Goal: Download file/media

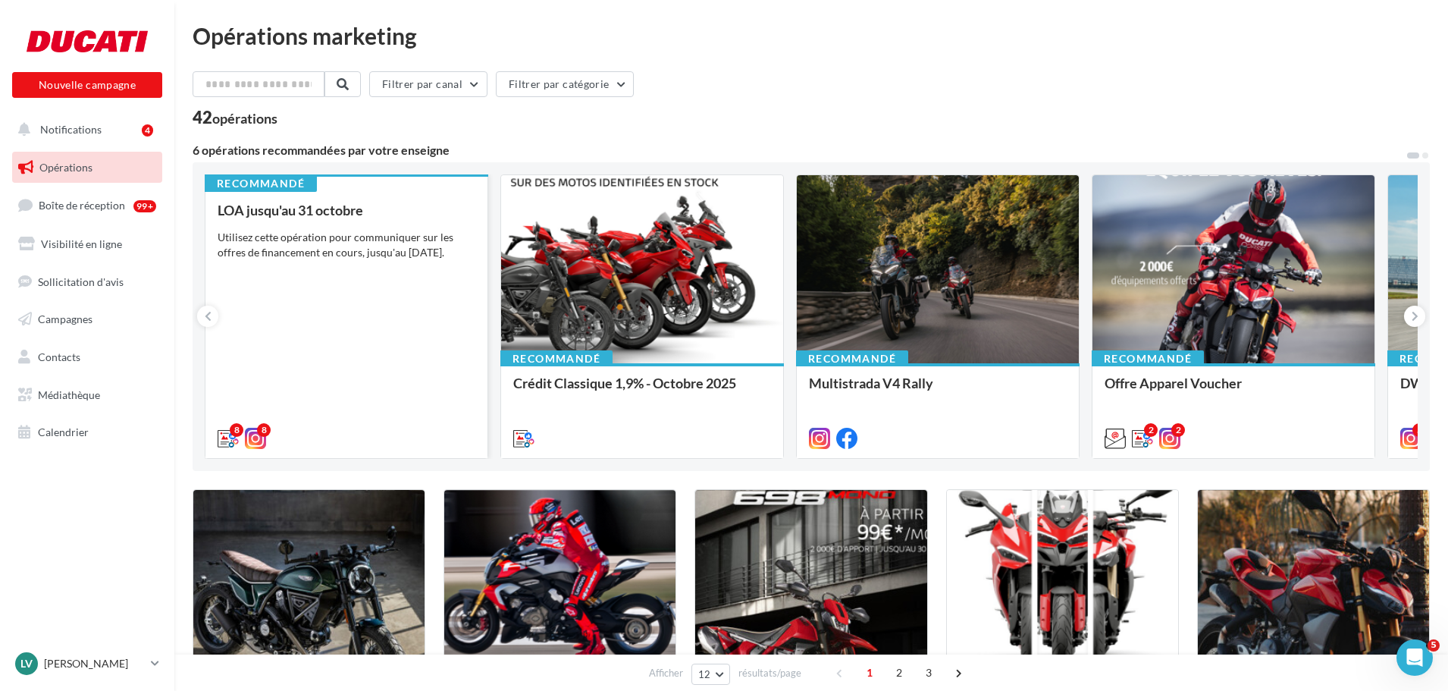
click at [390, 282] on div "LOA jusqu'au [DATE] Utilisez cette opération pour communiquer sur les offres de…" at bounding box center [347, 323] width 258 height 242
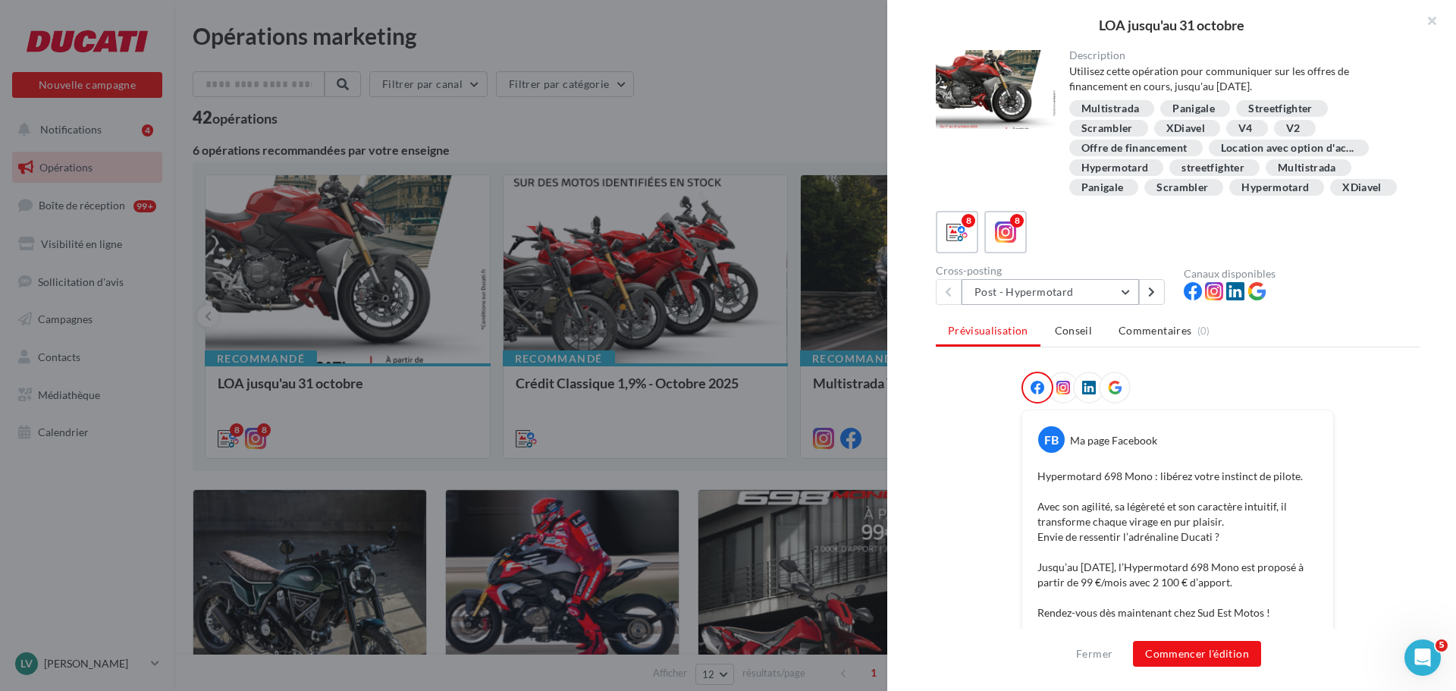
click at [1131, 305] on button "Post - Hypermotard" at bounding box center [1050, 292] width 177 height 26
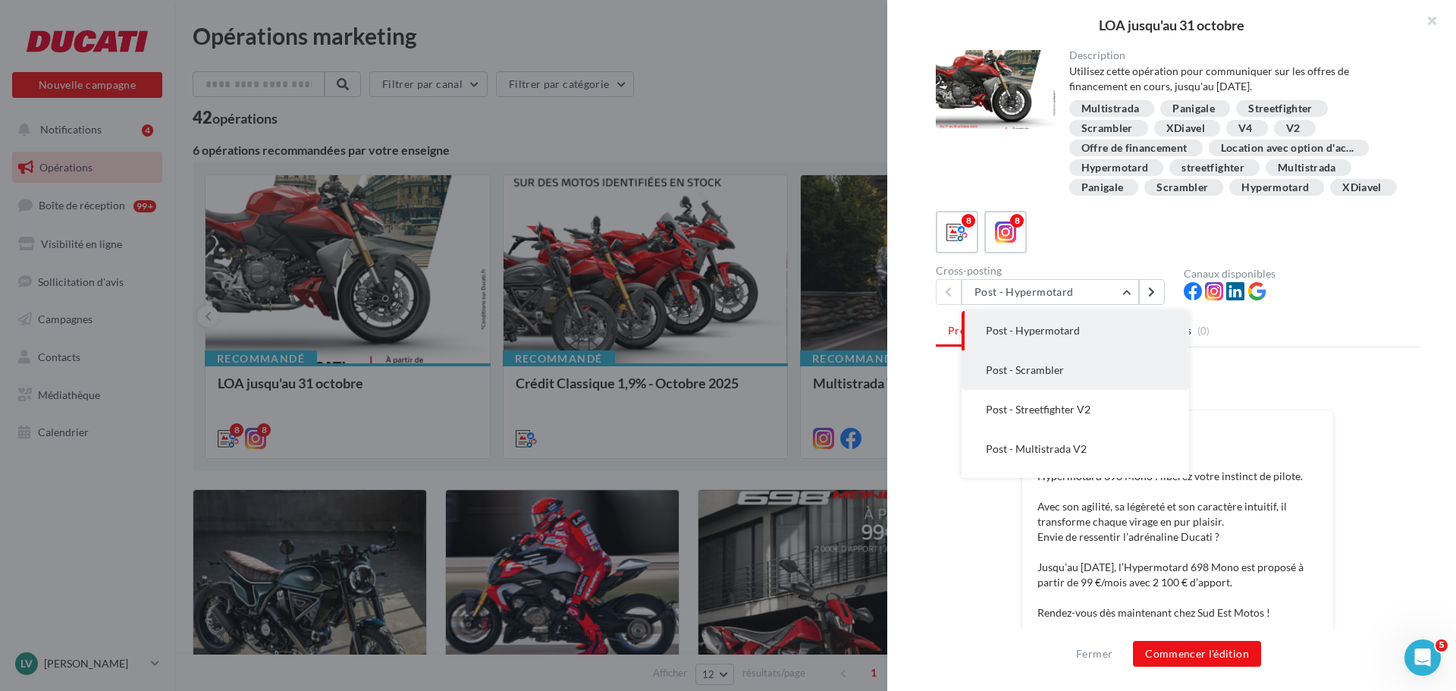
click at [1084, 390] on button "Post - Scrambler" at bounding box center [1075, 369] width 227 height 39
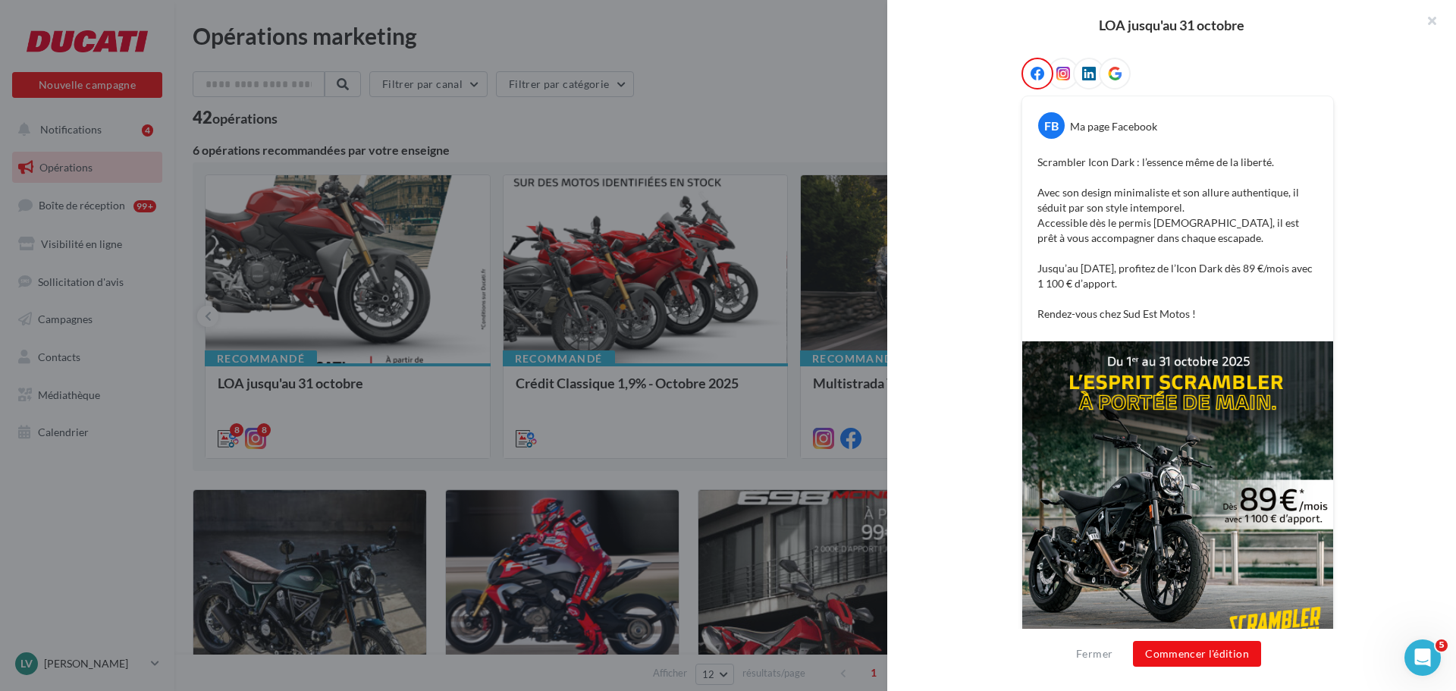
scroll to position [61, 0]
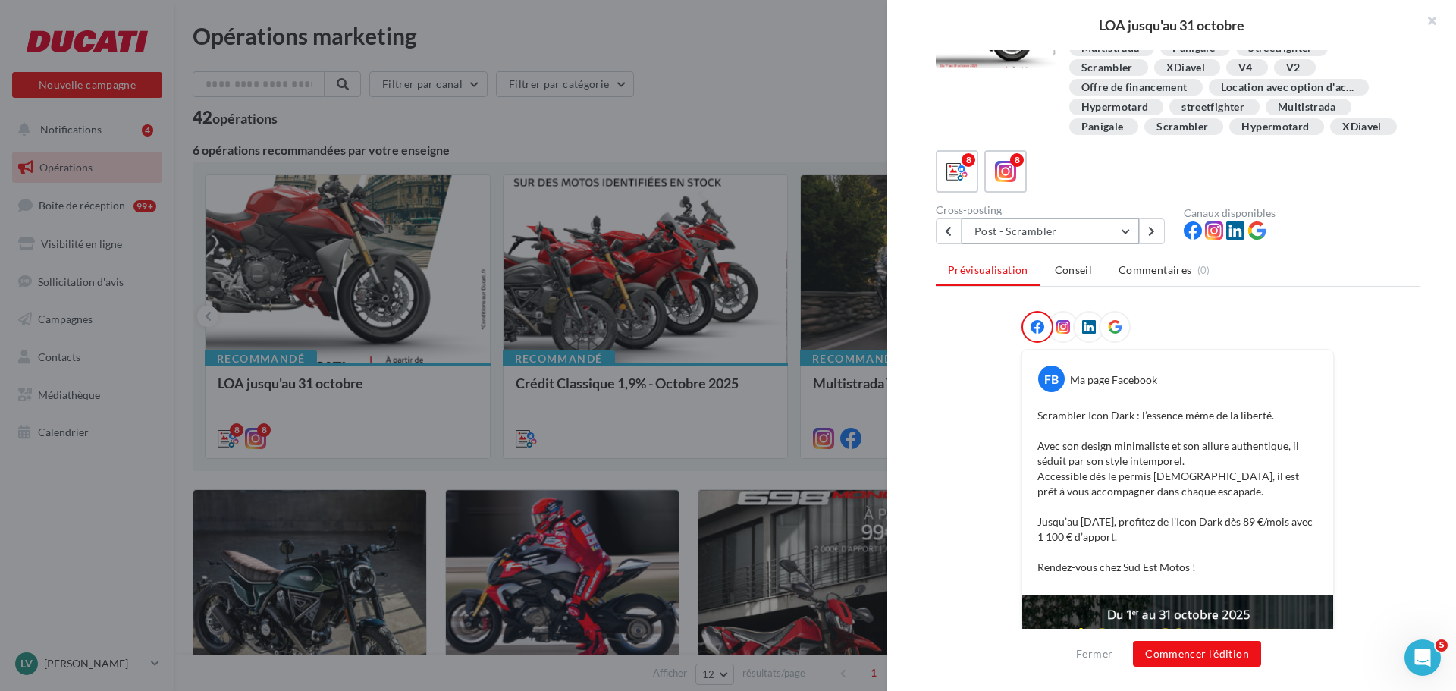
click at [1125, 244] on button "Post - Scrambler" at bounding box center [1050, 231] width 177 height 26
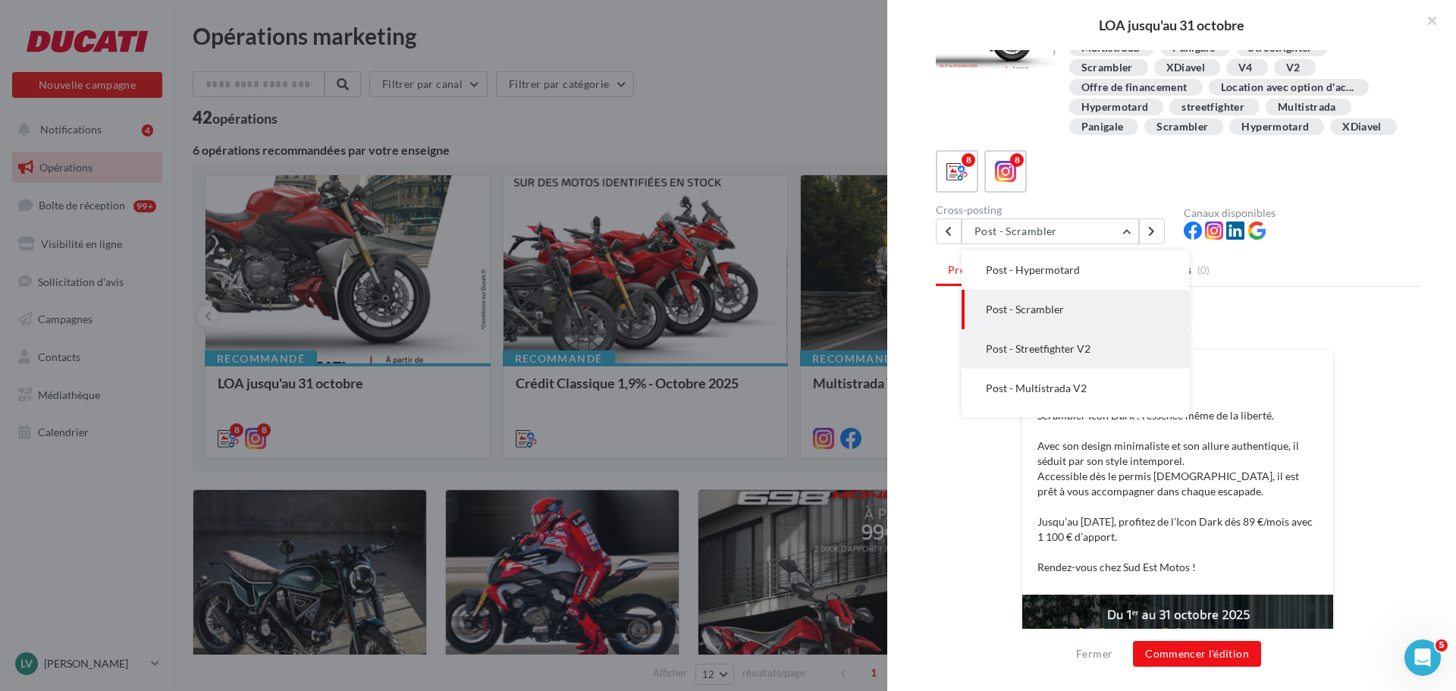
click at [1034, 355] on span "Post - Streetfighter V2" at bounding box center [1038, 348] width 105 height 13
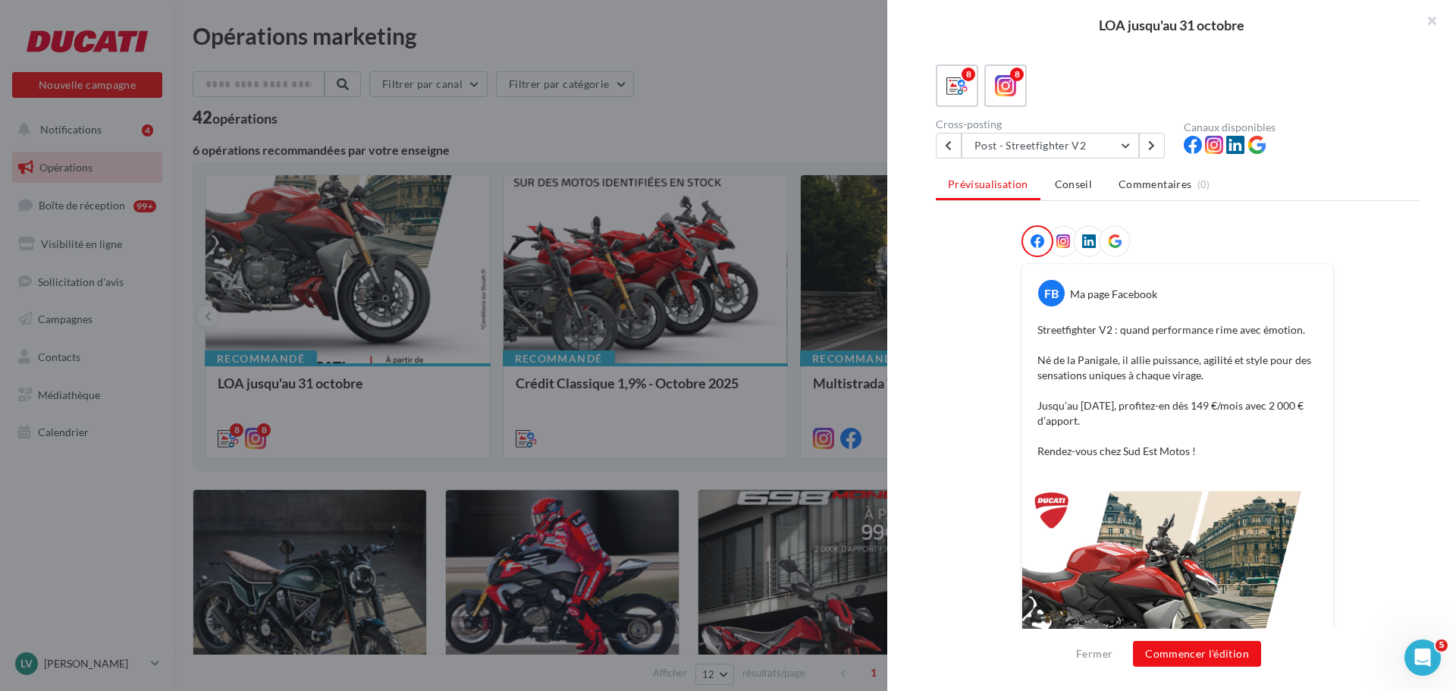
scroll to position [106, 0]
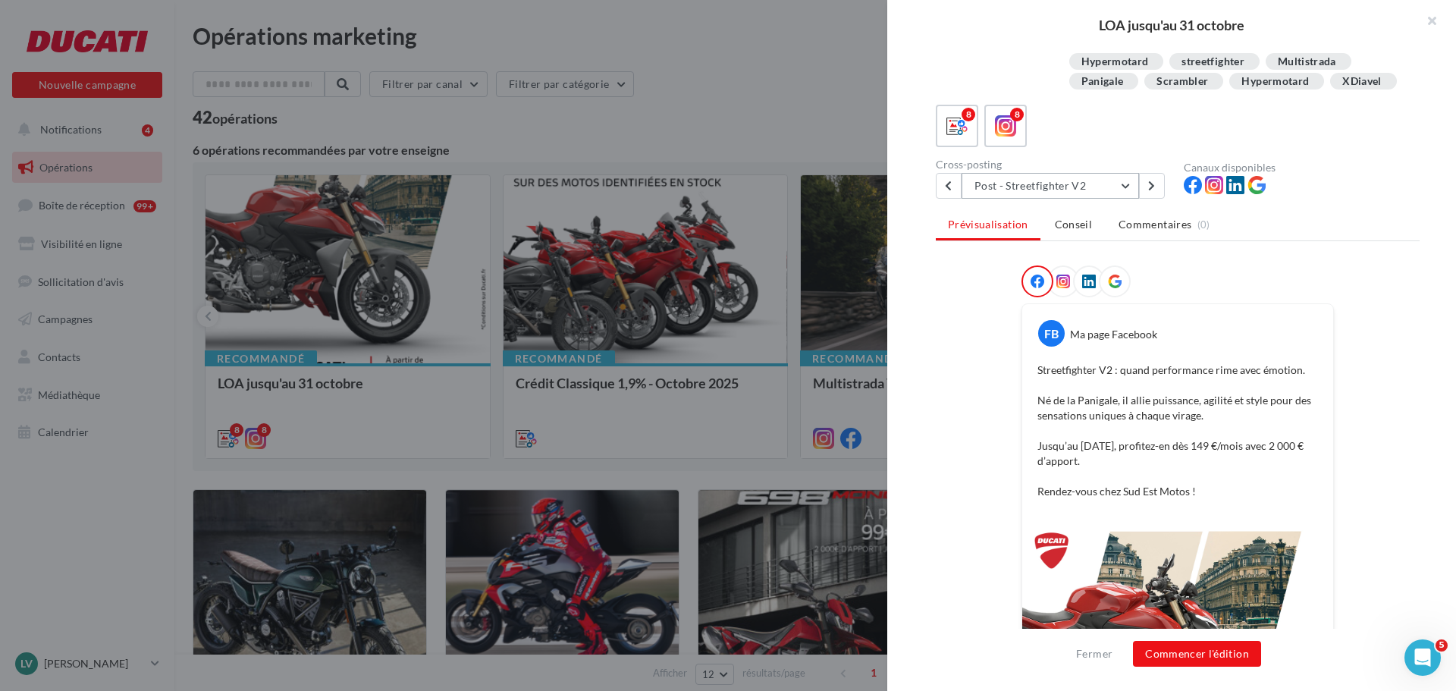
click at [1123, 199] on button "Post - Streetfighter V2" at bounding box center [1050, 186] width 177 height 26
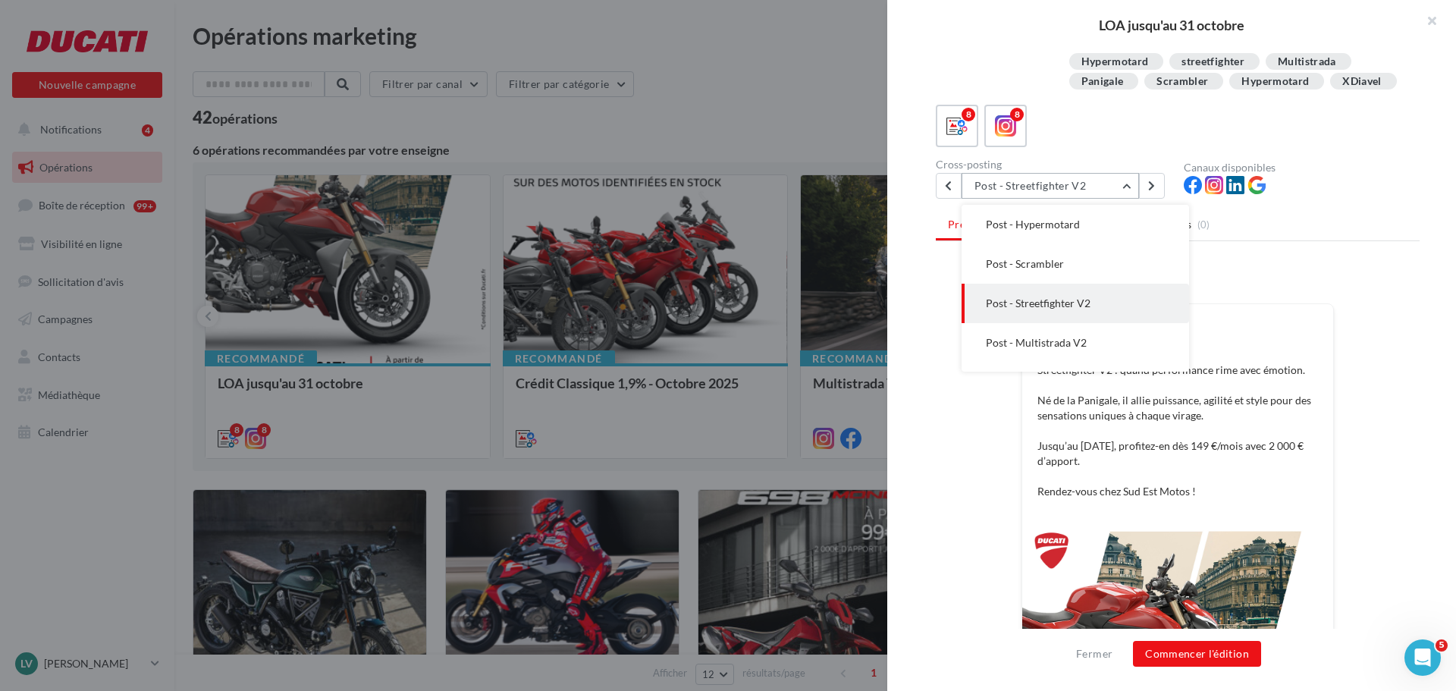
scroll to position [39, 0]
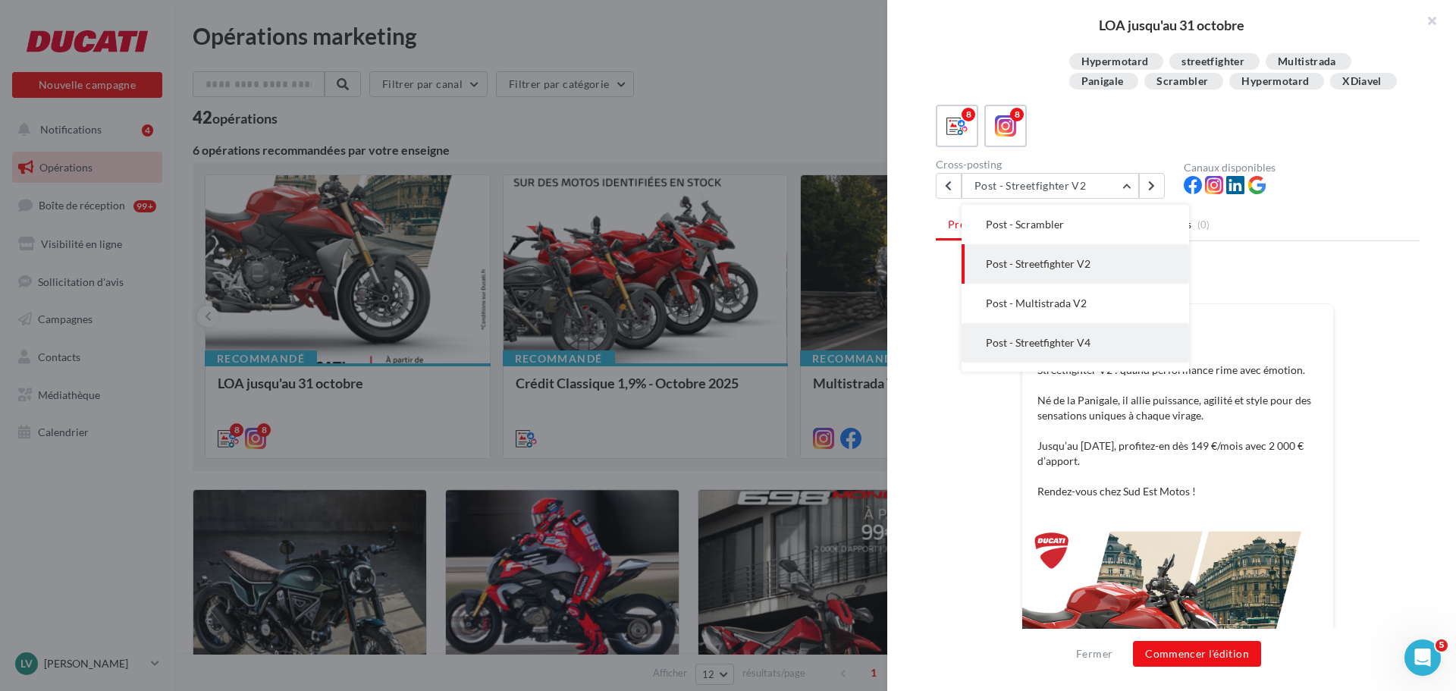
click at [1060, 349] on span "Post - Streetfighter V4" at bounding box center [1038, 342] width 105 height 13
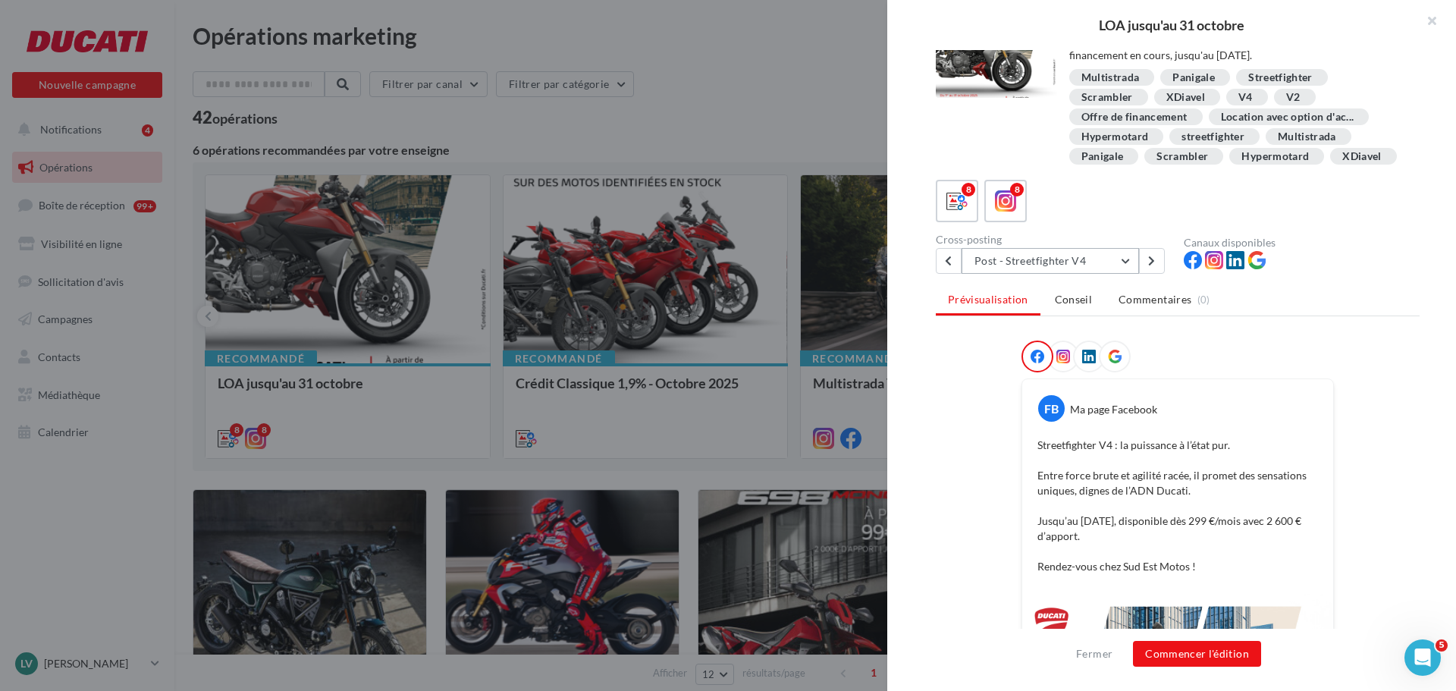
scroll to position [30, 0]
click at [995, 213] on icon at bounding box center [1006, 202] width 22 height 22
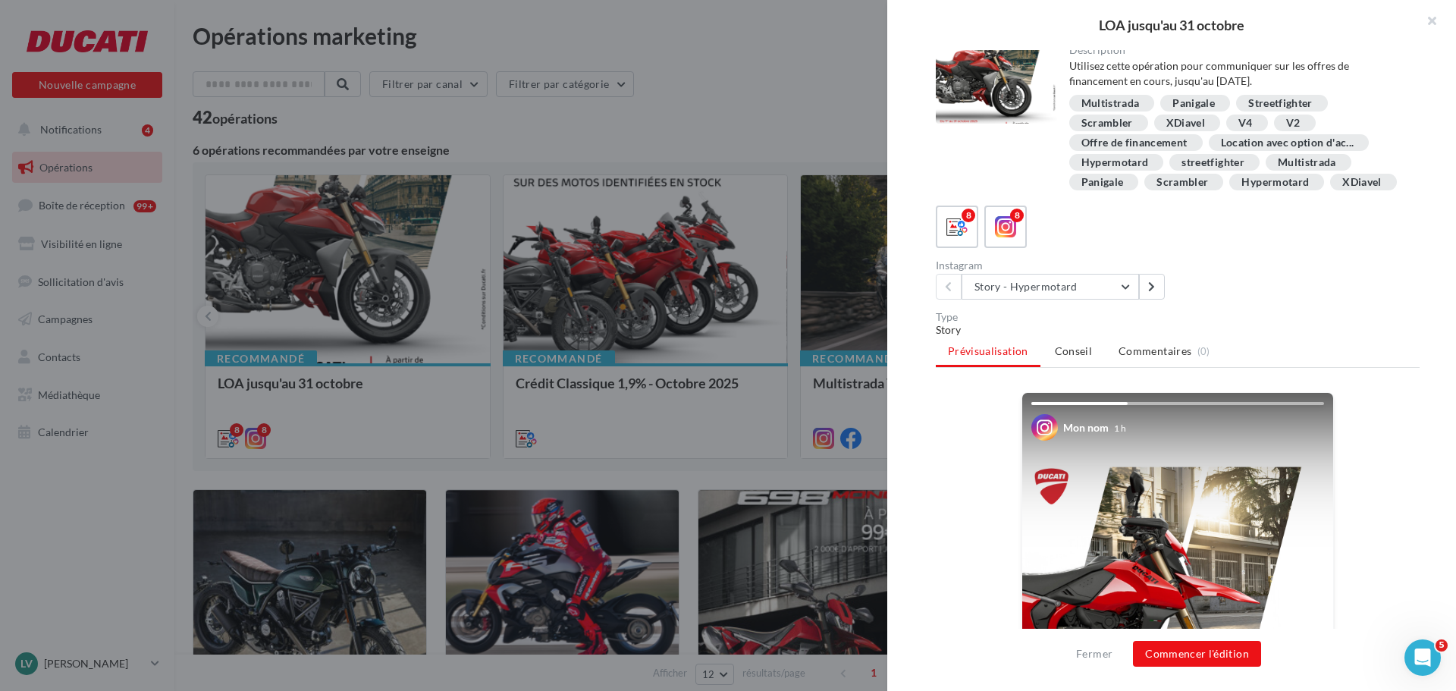
scroll to position [0, 0]
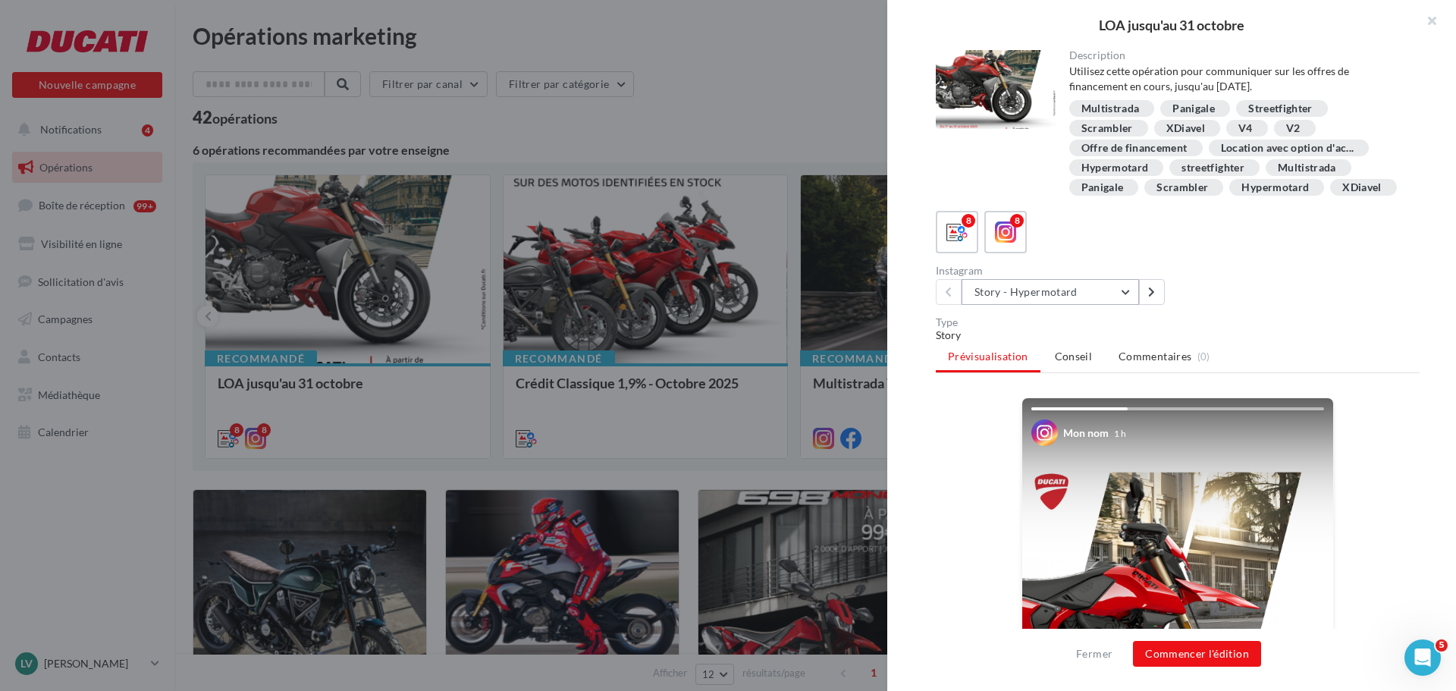
click at [1124, 305] on button "Story - Hypermotard" at bounding box center [1050, 292] width 177 height 26
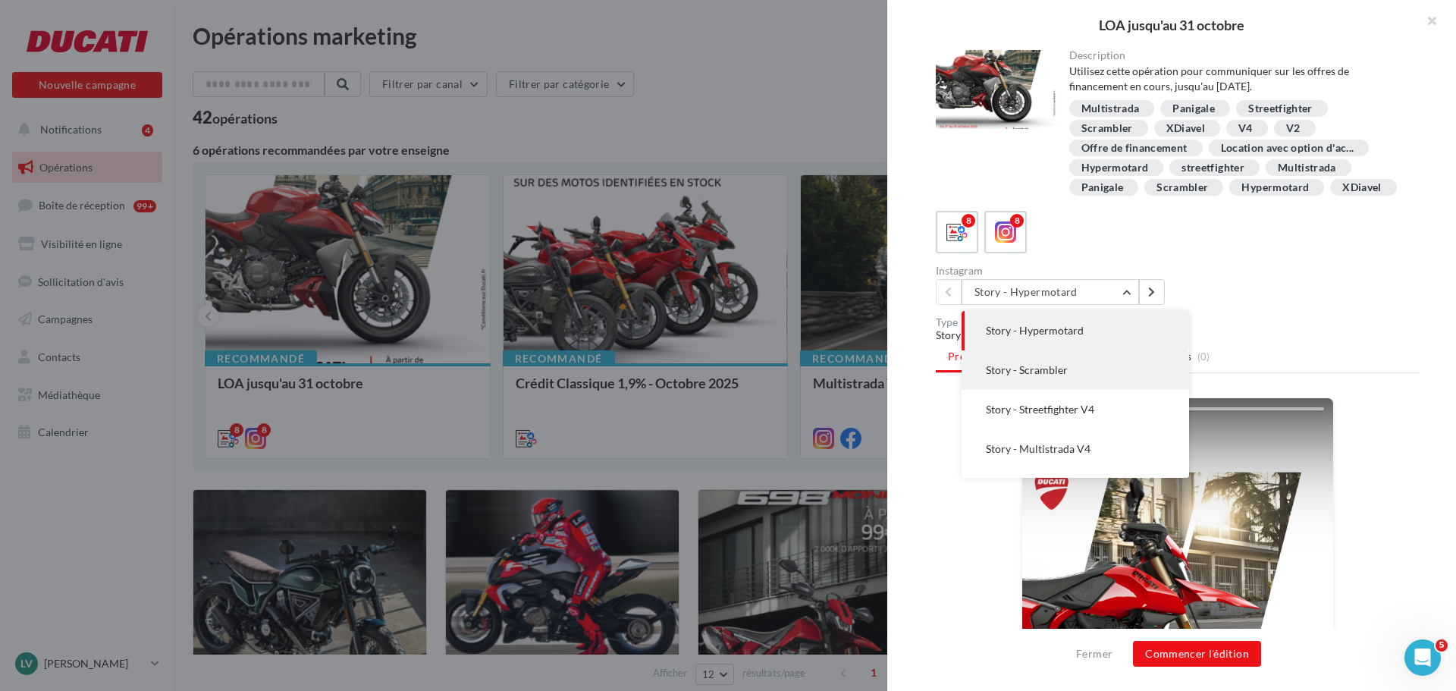
click at [1056, 376] on span "Story - Scrambler" at bounding box center [1027, 369] width 82 height 13
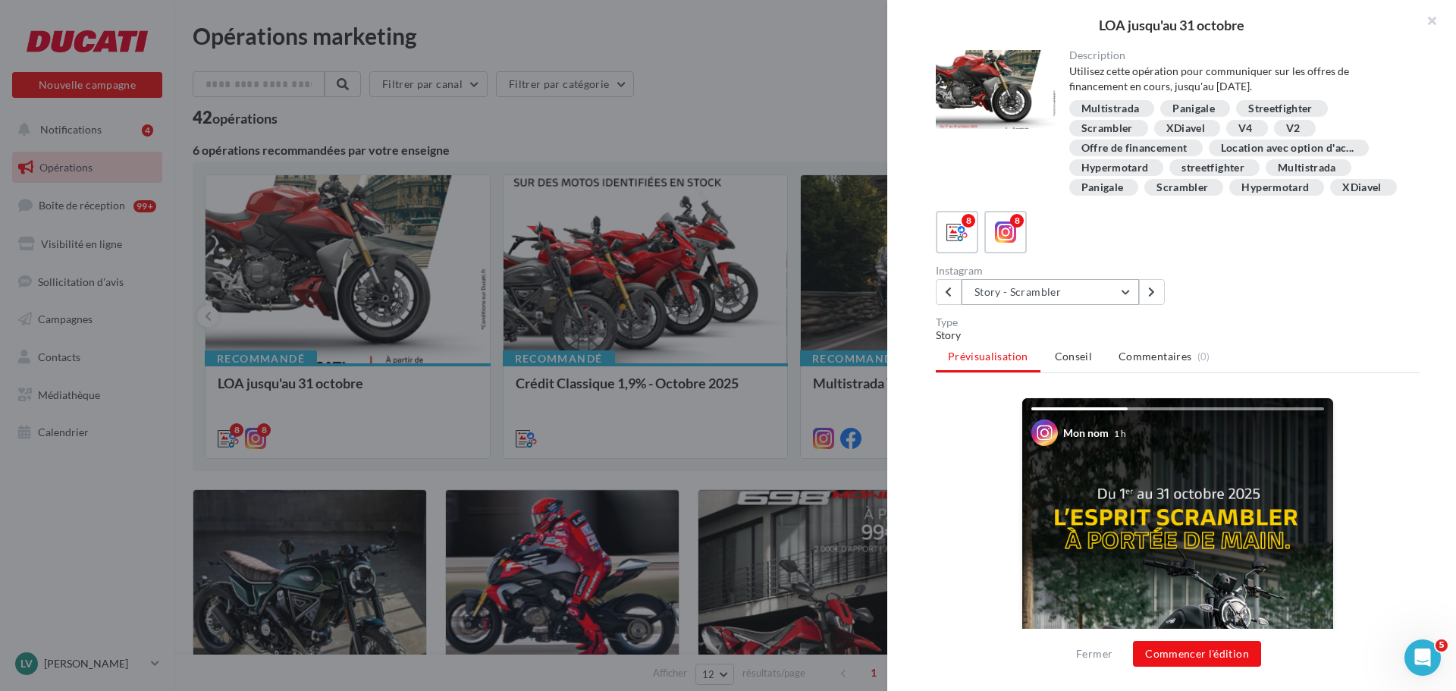
click at [1090, 305] on button "Story - Scrambler" at bounding box center [1050, 292] width 177 height 26
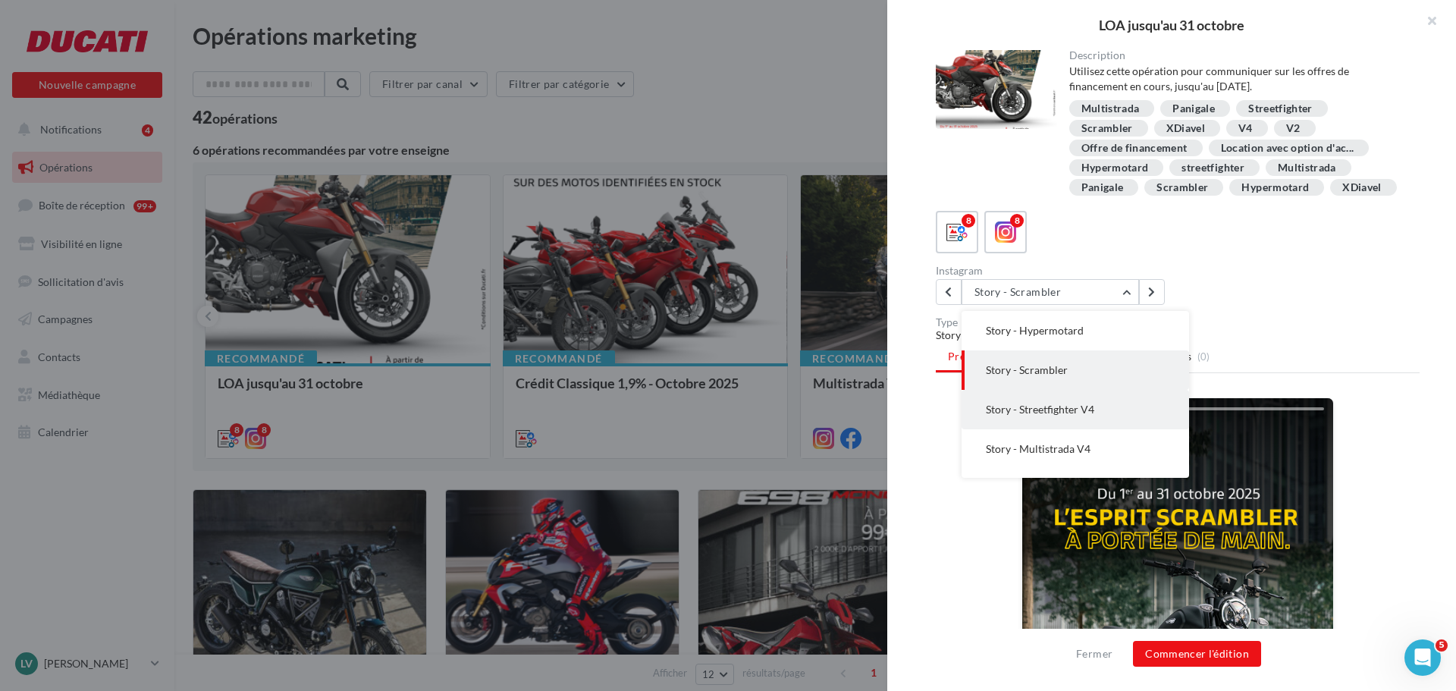
click at [1072, 416] on span "Story - Streetfighter V4" at bounding box center [1040, 409] width 108 height 13
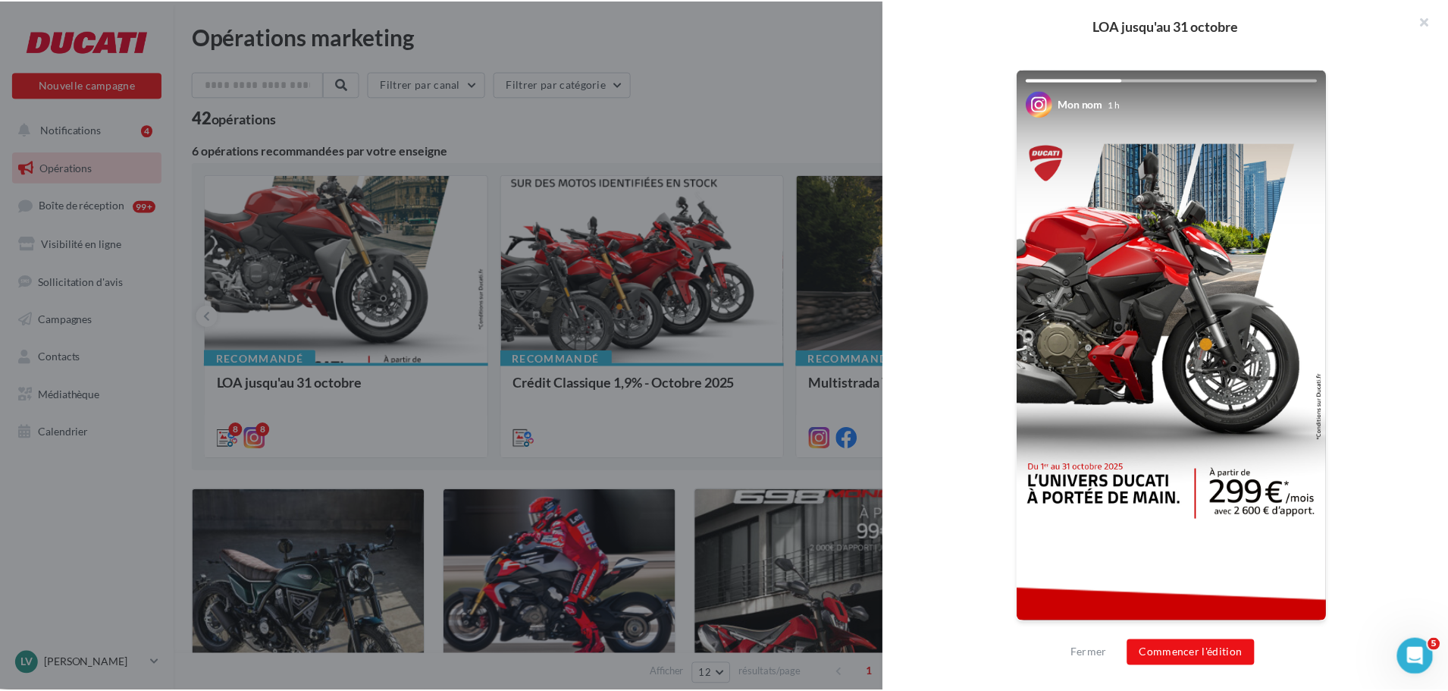
scroll to position [349, 0]
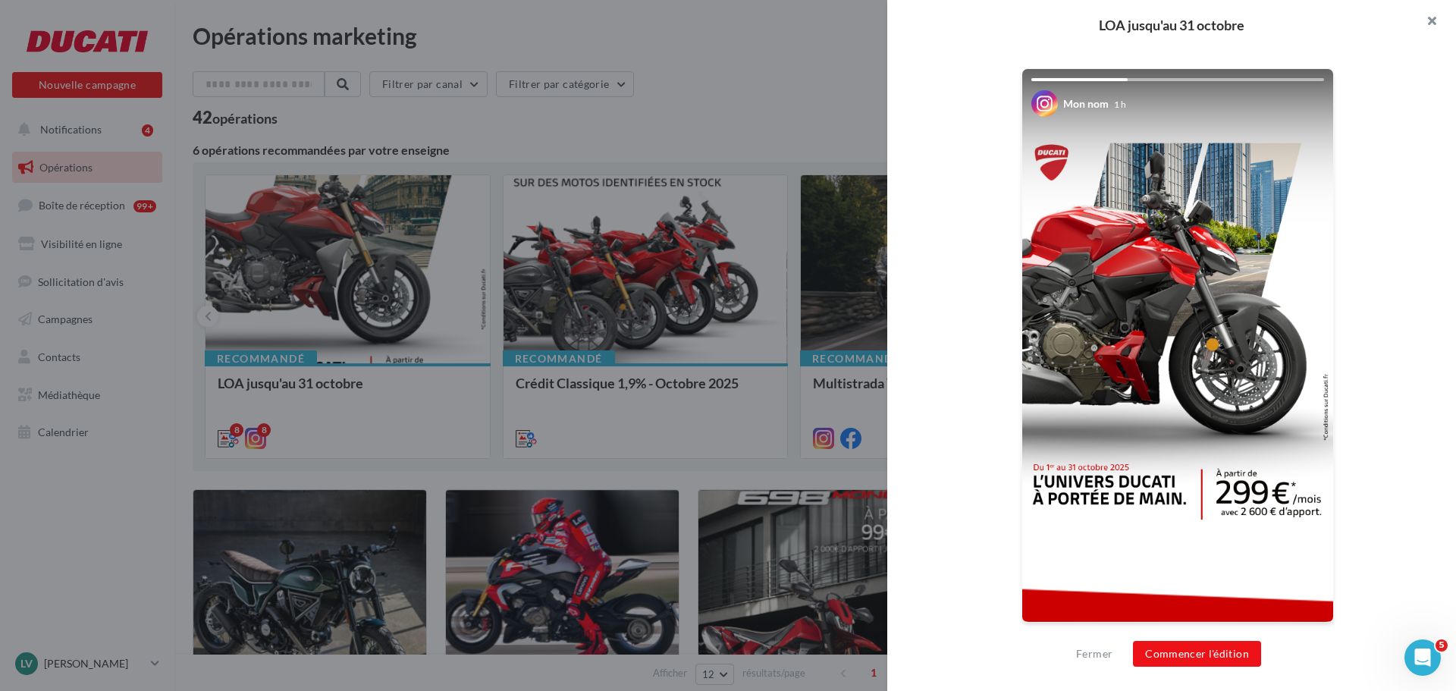
click at [1164, 14] on button "button" at bounding box center [1425, 22] width 61 height 45
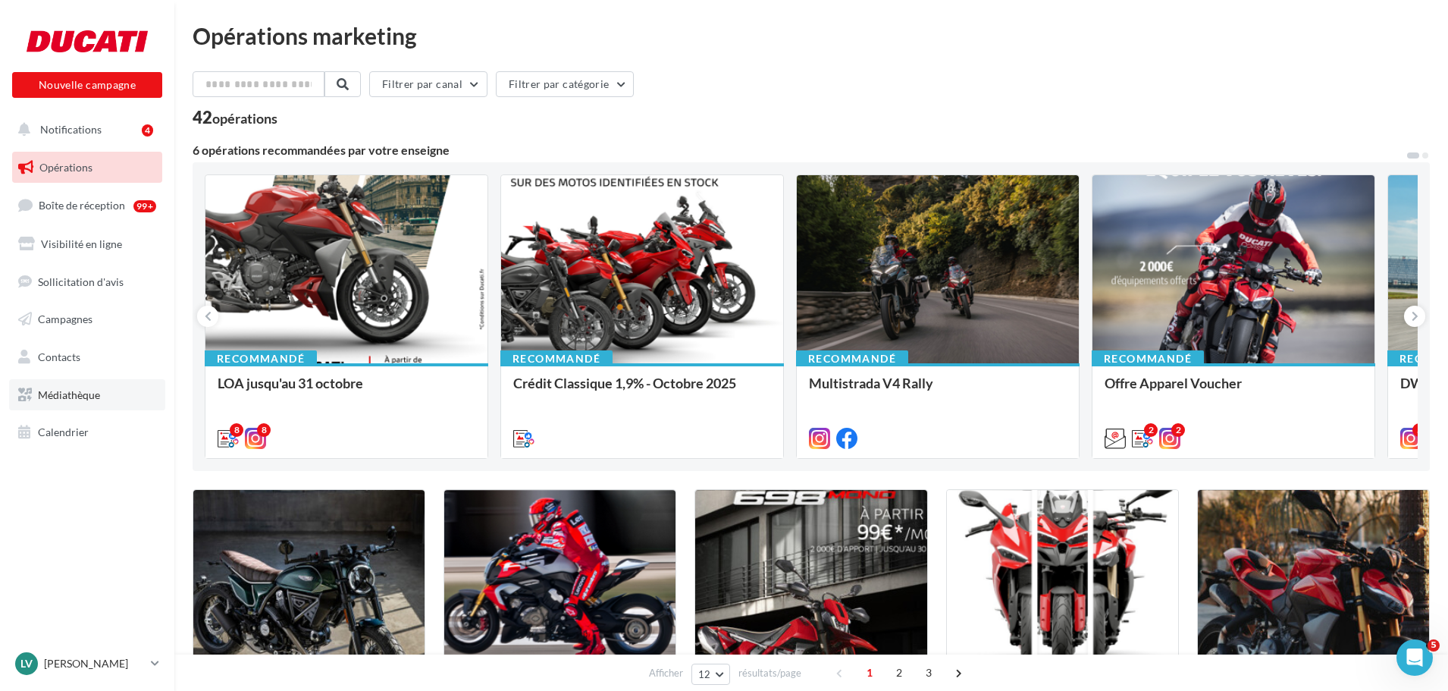
click at [117, 389] on link "Médiathèque" at bounding box center [87, 395] width 156 height 32
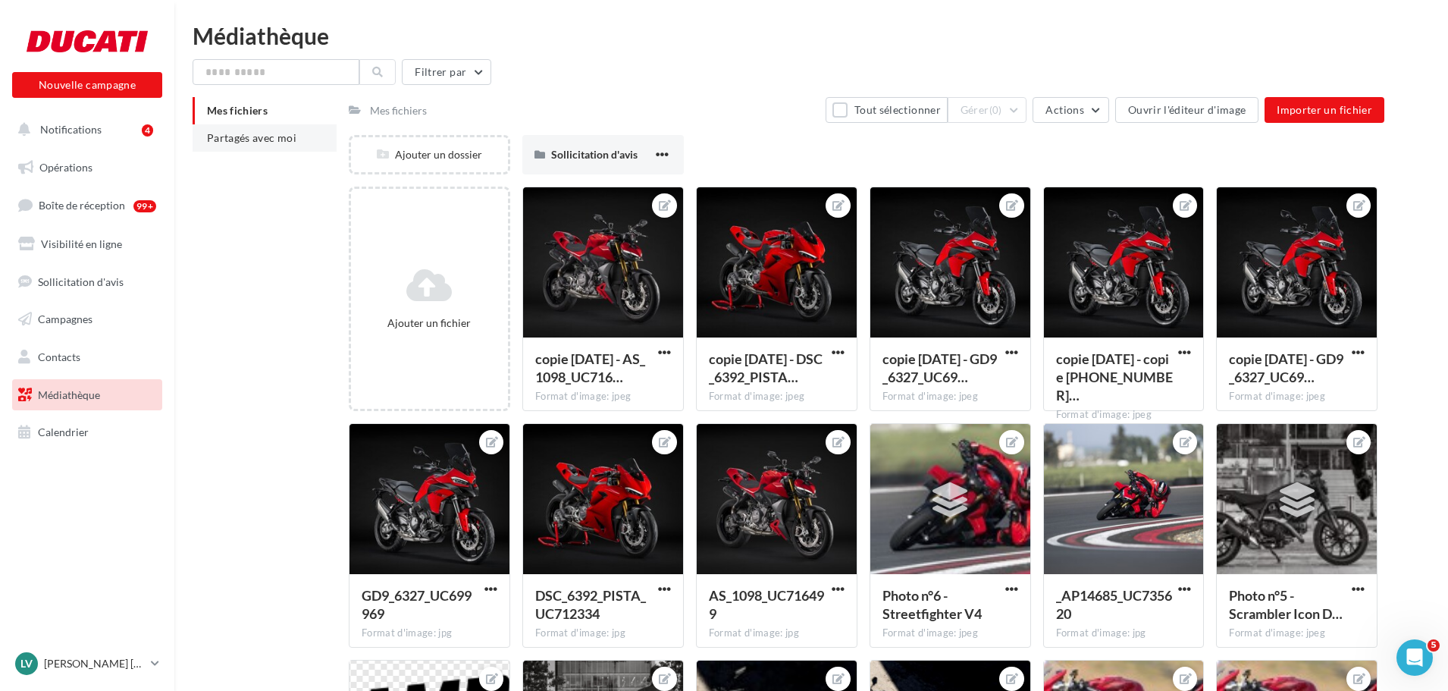
click at [260, 142] on span "Partagés avec moi" at bounding box center [251, 137] width 89 height 13
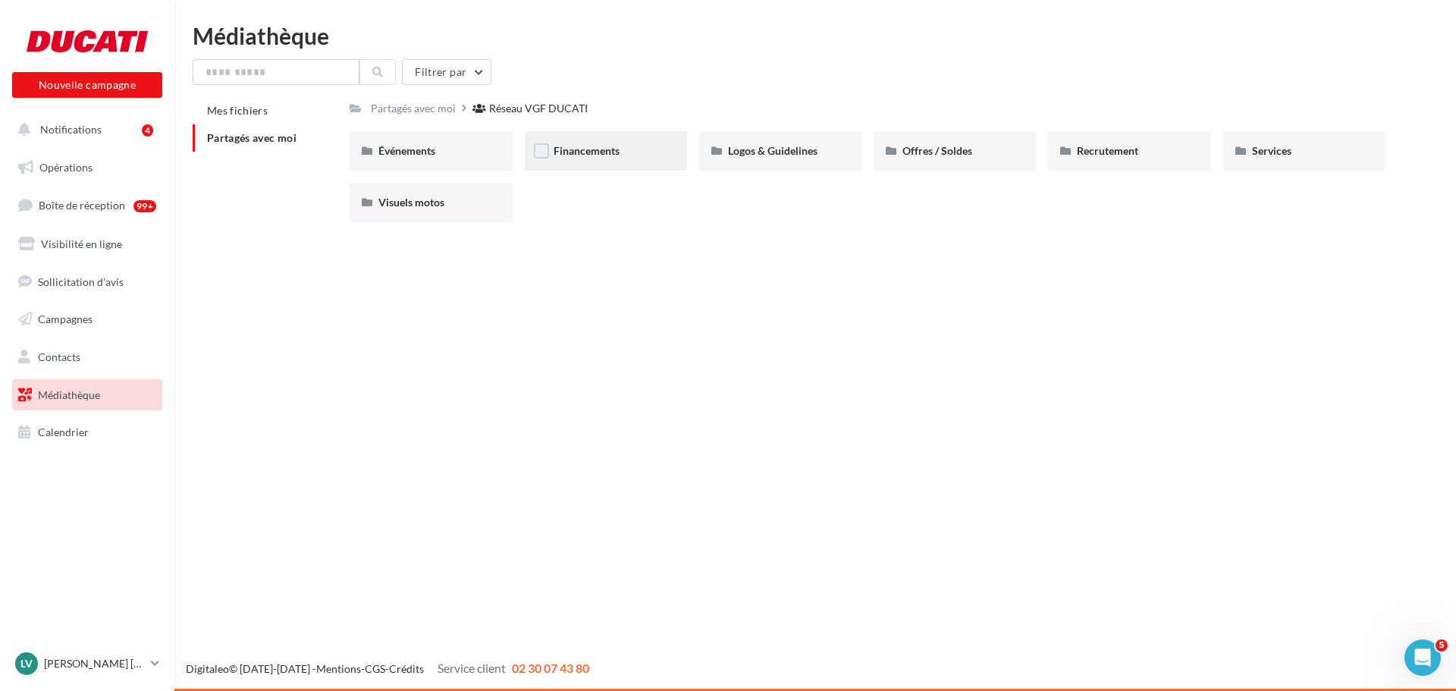
click at [581, 142] on div "Financements" at bounding box center [606, 150] width 162 height 39
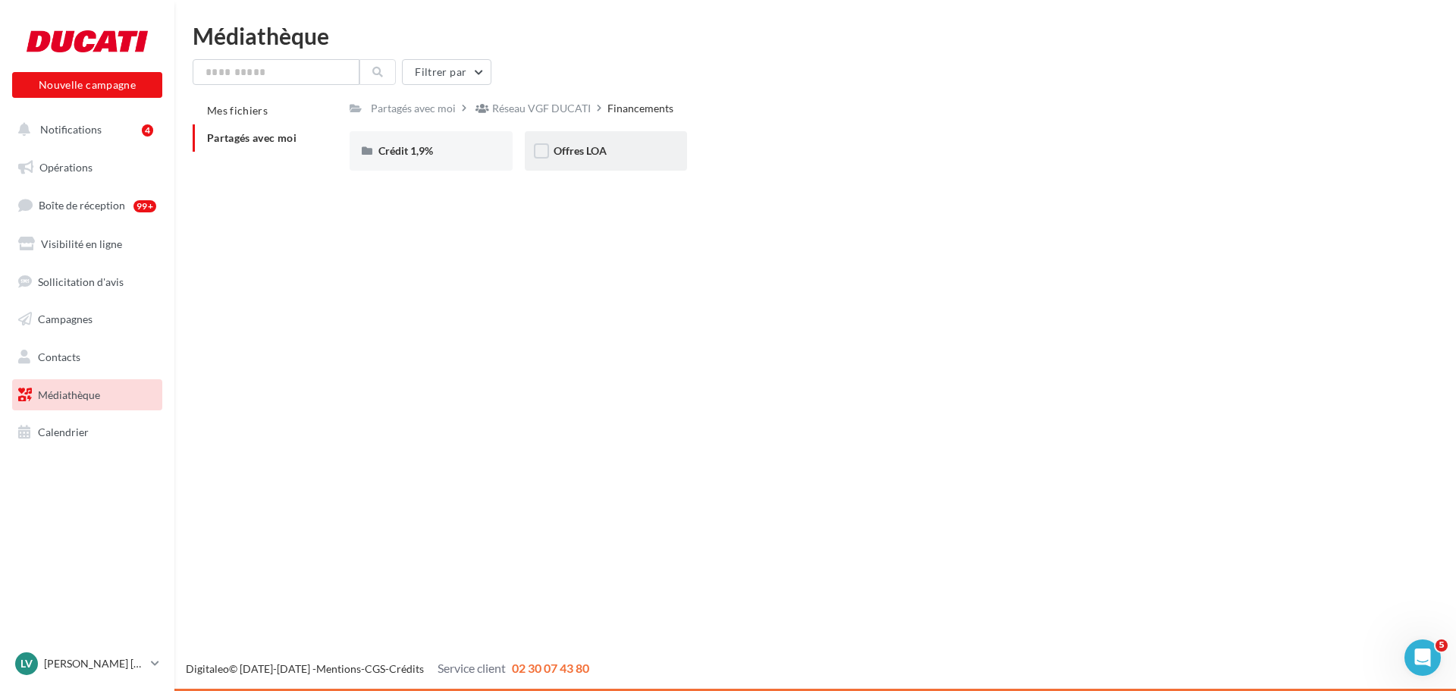
click at [624, 155] on div "Offres LOA" at bounding box center [606, 150] width 105 height 15
drag, startPoint x: 762, startPoint y: 150, endPoint x: 745, endPoint y: 150, distance: 17.4
click at [745, 150] on span "Septembre 2025" at bounding box center [767, 150] width 78 height 13
click at [569, 149] on span "Octobre 2025" at bounding box center [587, 150] width 66 height 13
click at [393, 146] on span "Post" at bounding box center [388, 150] width 21 height 13
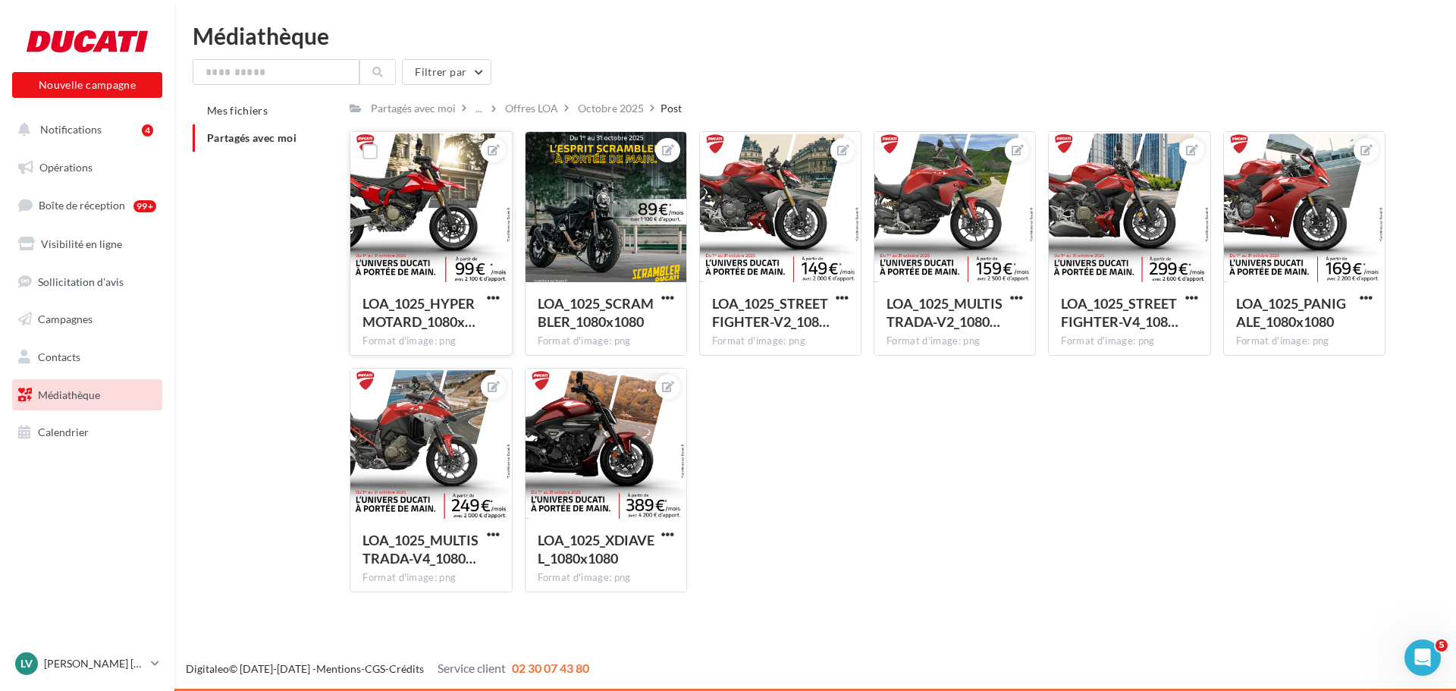
click at [401, 187] on div at bounding box center [430, 208] width 161 height 152
click at [369, 147] on label at bounding box center [369, 151] width 15 height 15
click at [931, 511] on div "LOA_1025_HYPERMOTARD_1080x… Format d'image: png LOA_1025_HYPERMOTARD_1080x1080 …" at bounding box center [874, 367] width 1048 height 473
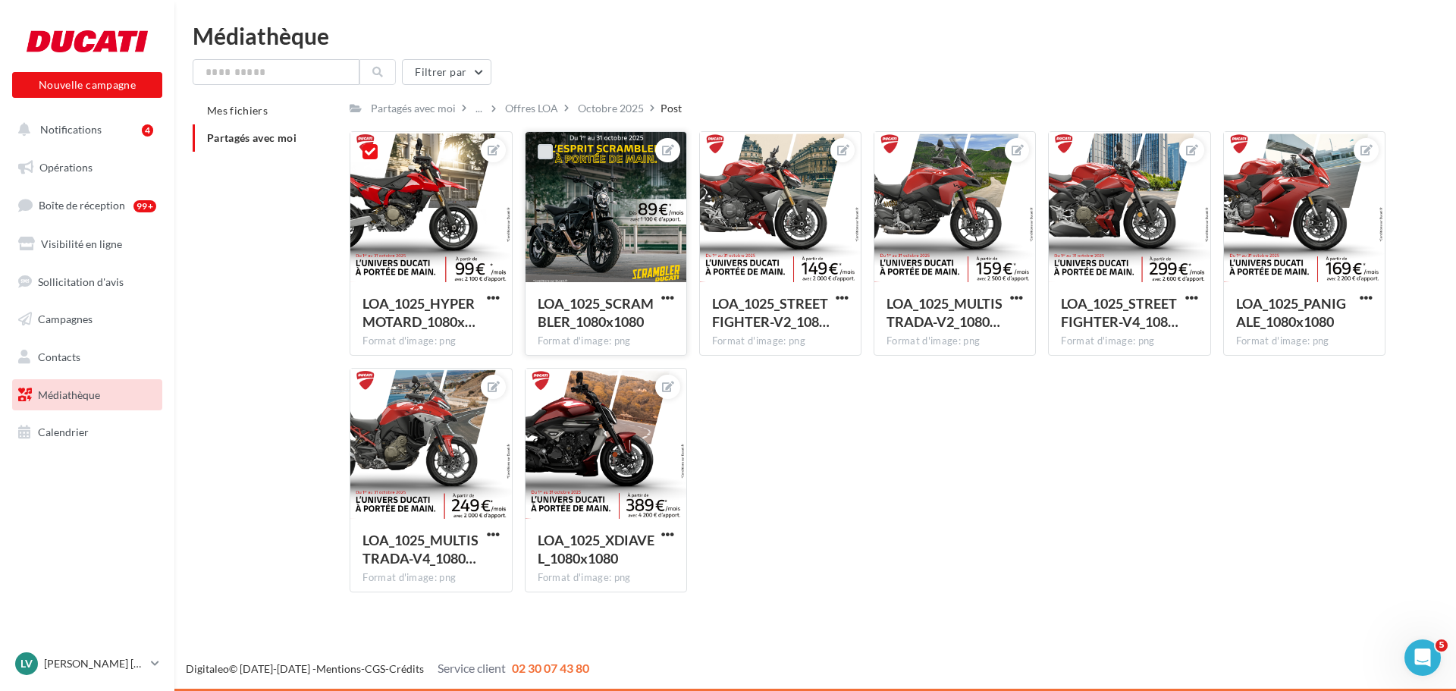
click at [546, 152] on label at bounding box center [545, 151] width 15 height 15
click at [667, 292] on span "button" at bounding box center [667, 297] width 13 height 13
click at [857, 445] on div "LOA_1025_HYPERMOTARD_1080x… Format d'image: png 2 LOA_1025_HYPERMOTARD_1080x108…" at bounding box center [874, 367] width 1048 height 473
click at [366, 152] on icon at bounding box center [370, 151] width 11 height 11
click at [545, 152] on icon at bounding box center [545, 151] width 11 height 11
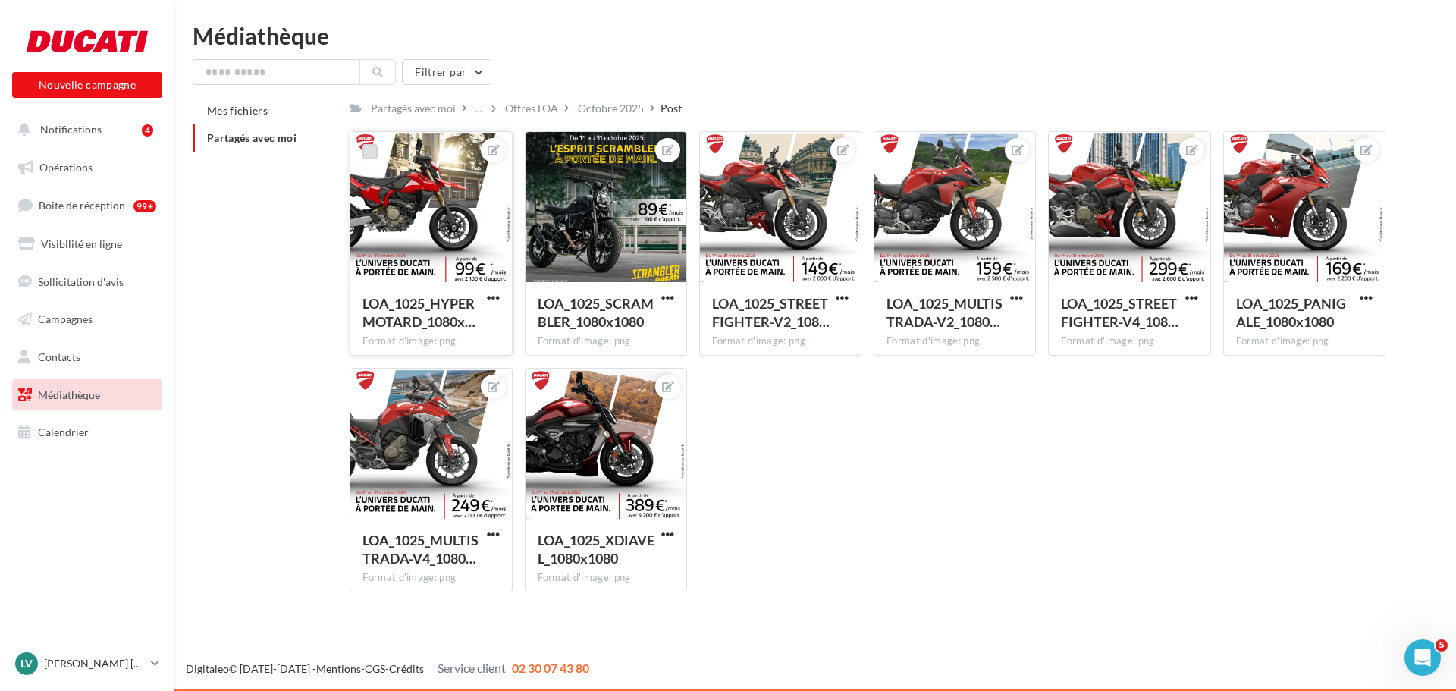
click at [416, 231] on div at bounding box center [430, 208] width 161 height 152
click at [492, 299] on span "button" at bounding box center [493, 297] width 13 height 13
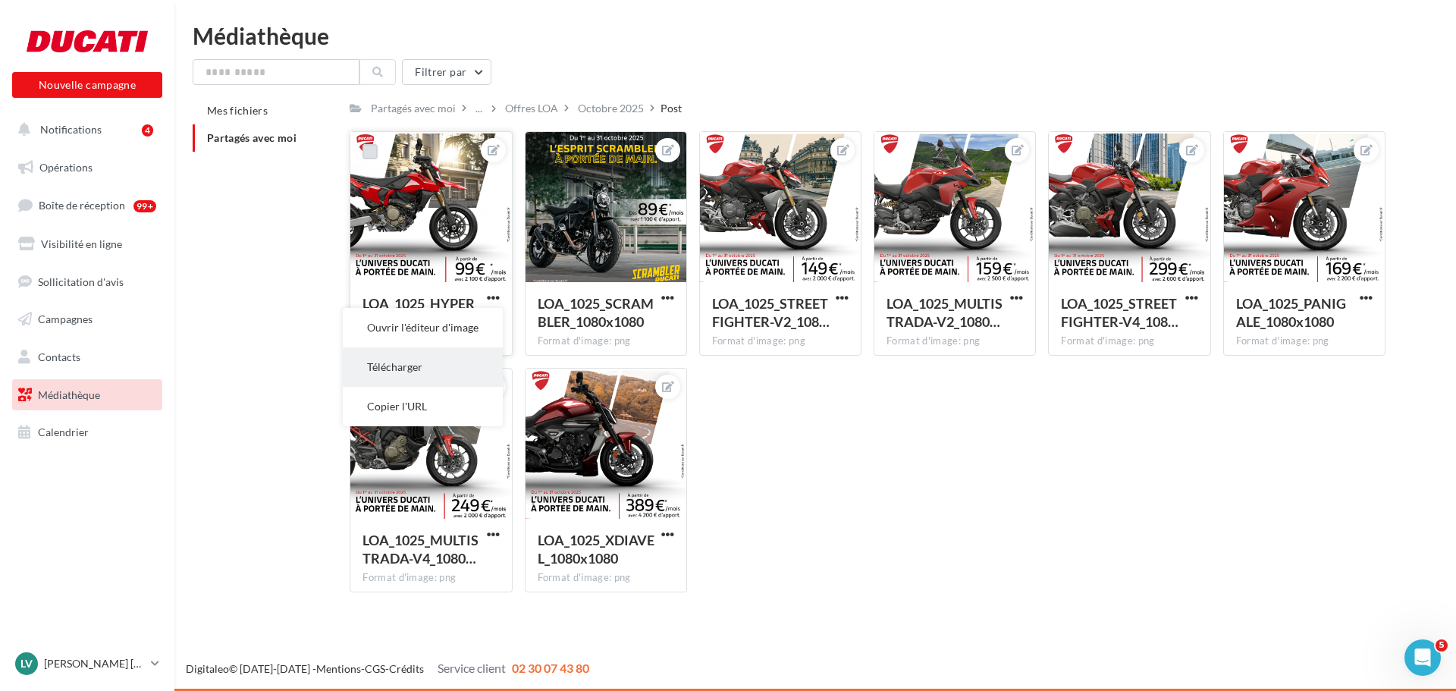
click at [399, 370] on button "Télécharger" at bounding box center [423, 366] width 160 height 39
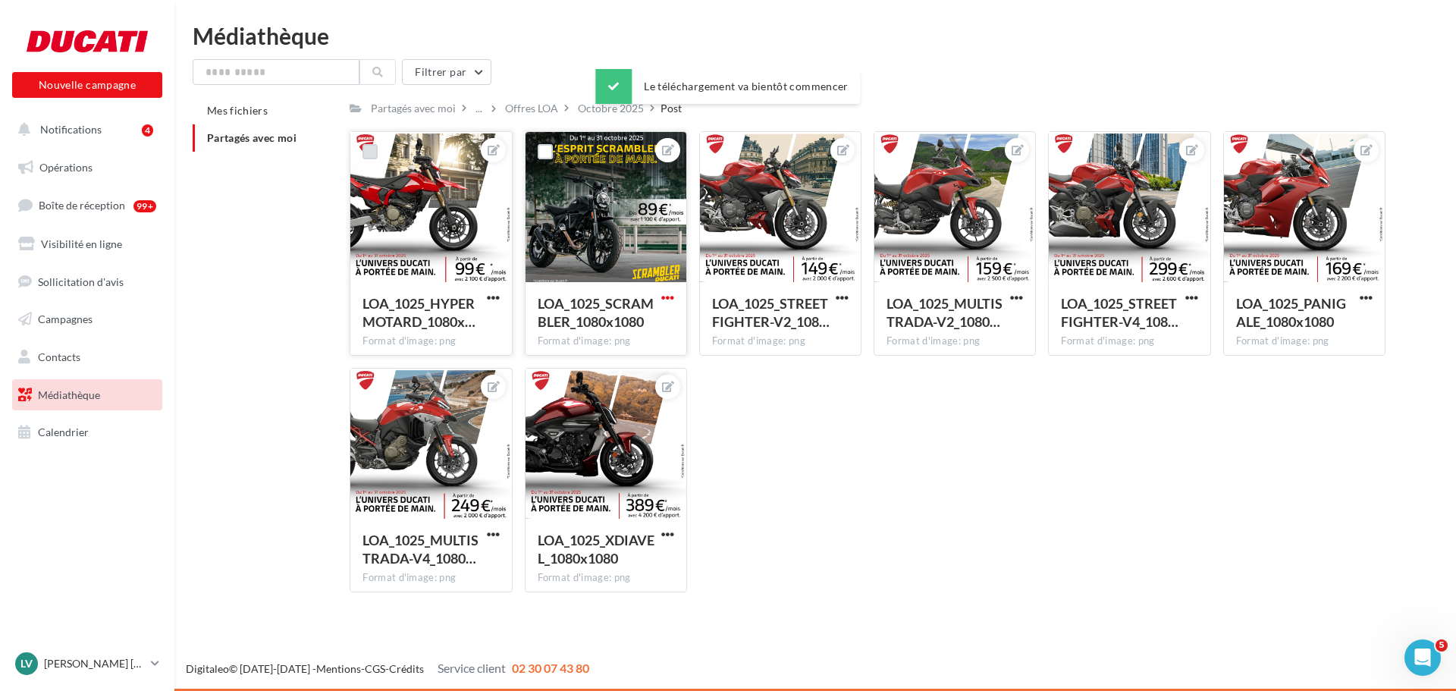
click at [665, 296] on span "button" at bounding box center [667, 297] width 13 height 13
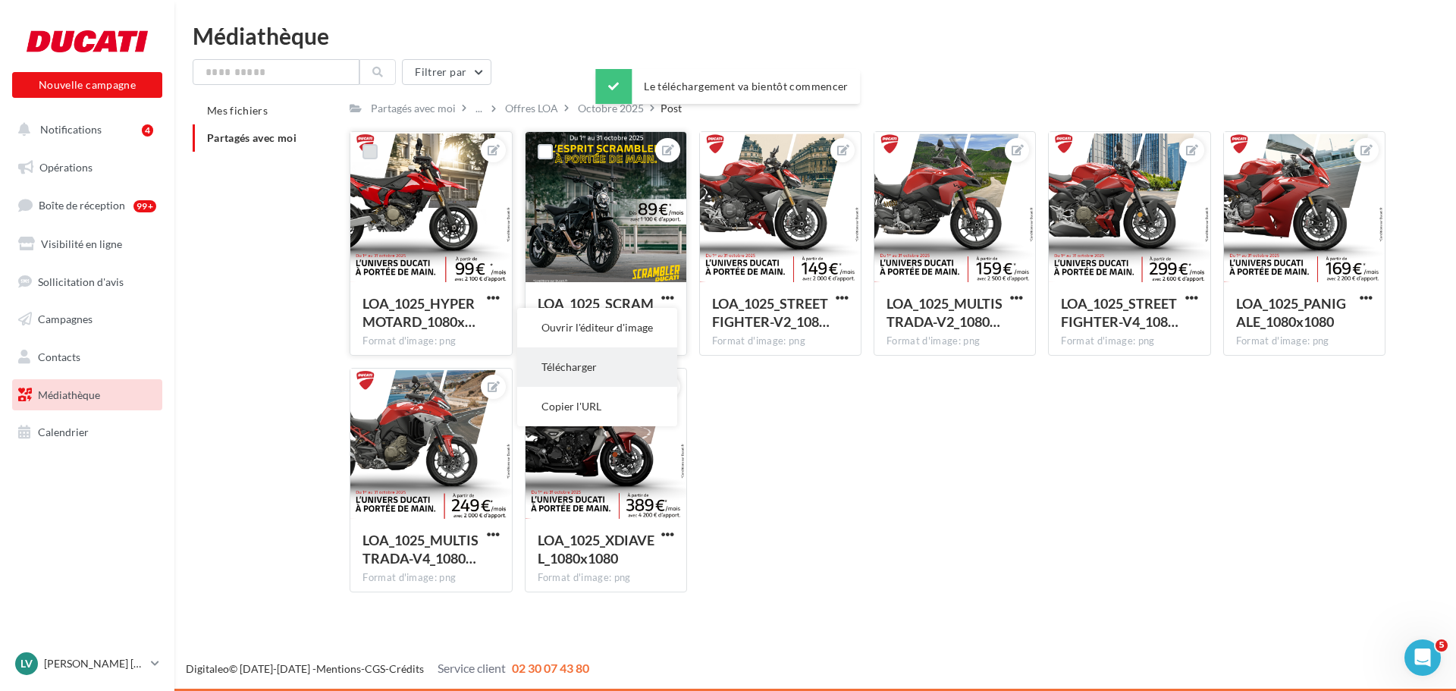
click at [579, 372] on button "Télécharger" at bounding box center [597, 366] width 160 height 39
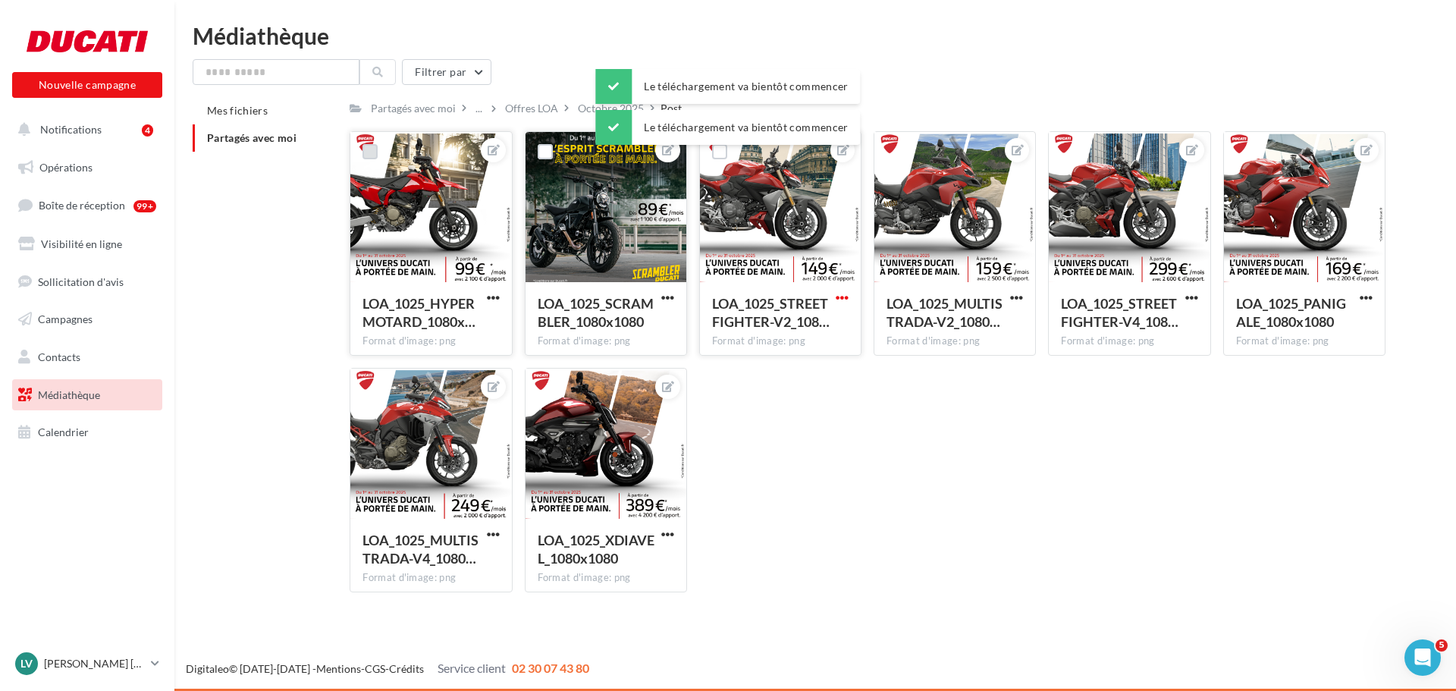
click at [844, 298] on span "button" at bounding box center [842, 297] width 13 height 13
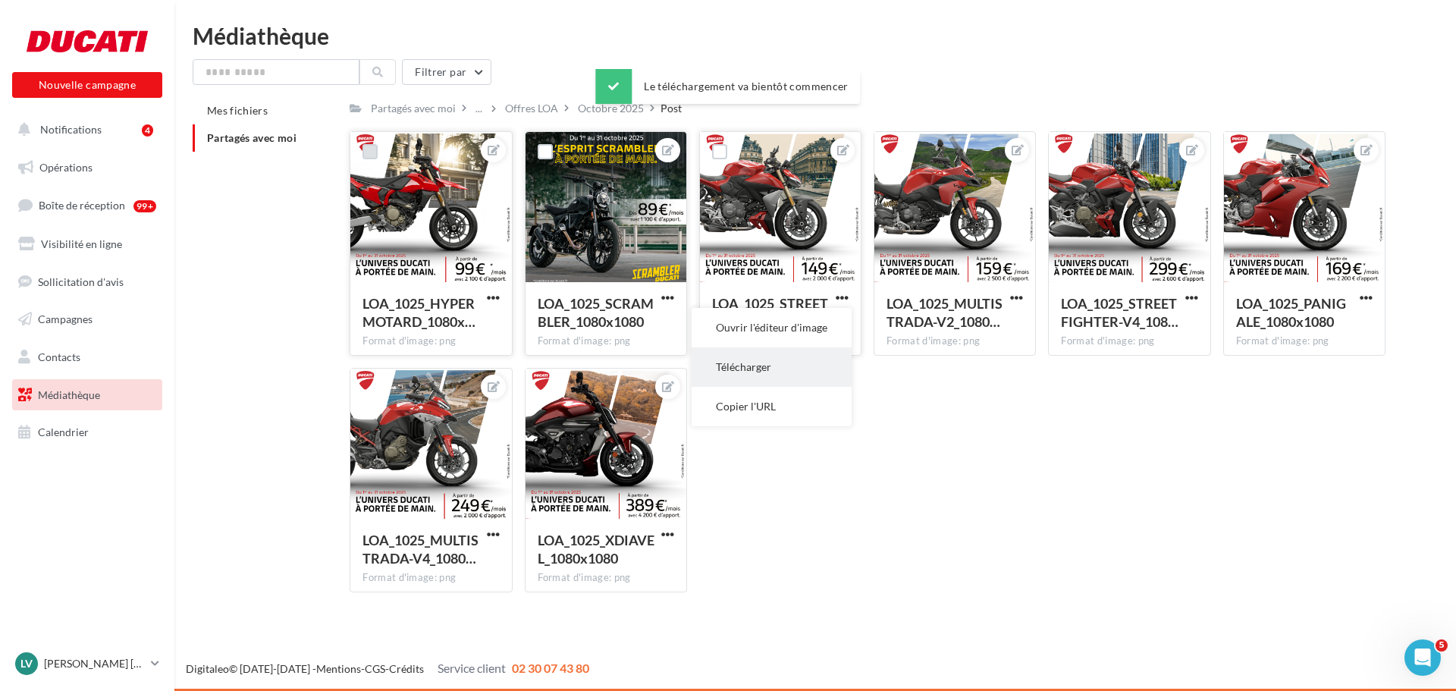
click at [764, 363] on button "Télécharger" at bounding box center [772, 366] width 160 height 39
click at [1013, 300] on span "button" at bounding box center [1016, 297] width 13 height 13
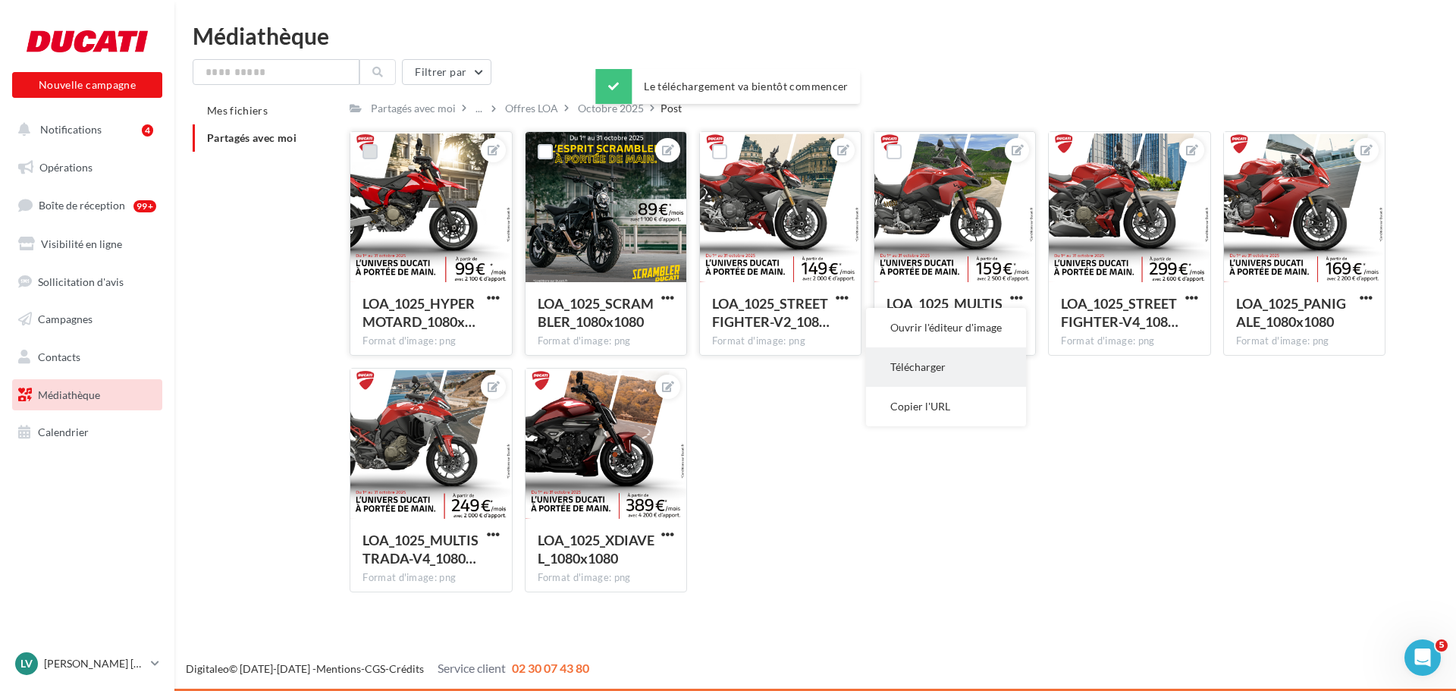
click at [964, 370] on button "Télécharger" at bounding box center [946, 366] width 160 height 39
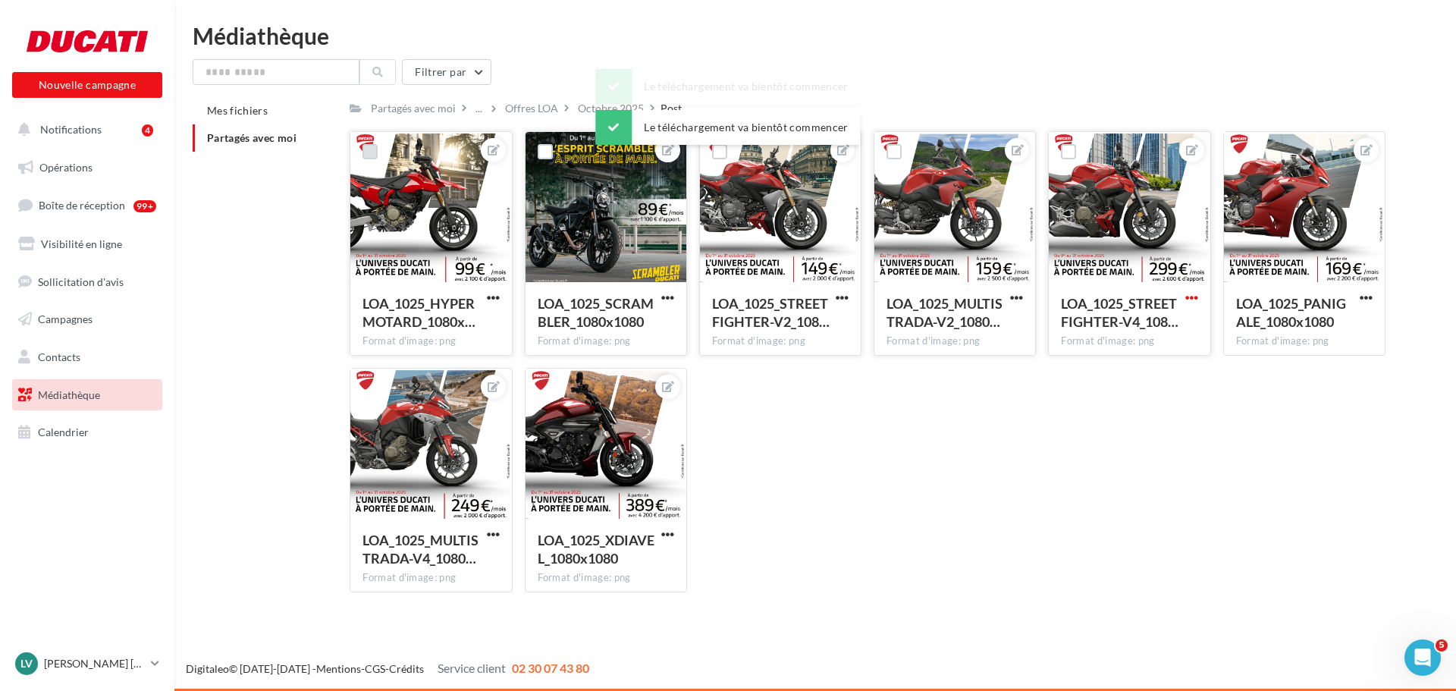
click at [1193, 298] on span "button" at bounding box center [1191, 297] width 13 height 13
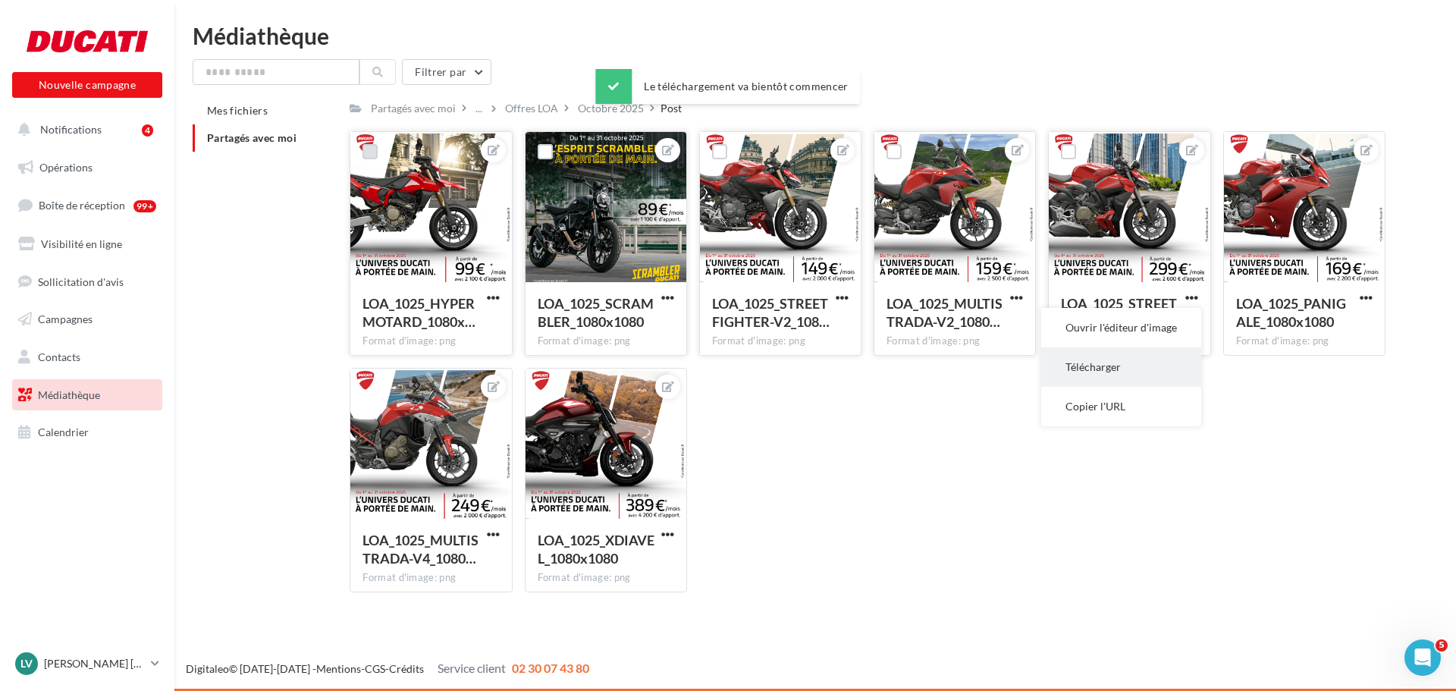
click at [1089, 358] on button "Télécharger" at bounding box center [1121, 366] width 160 height 39
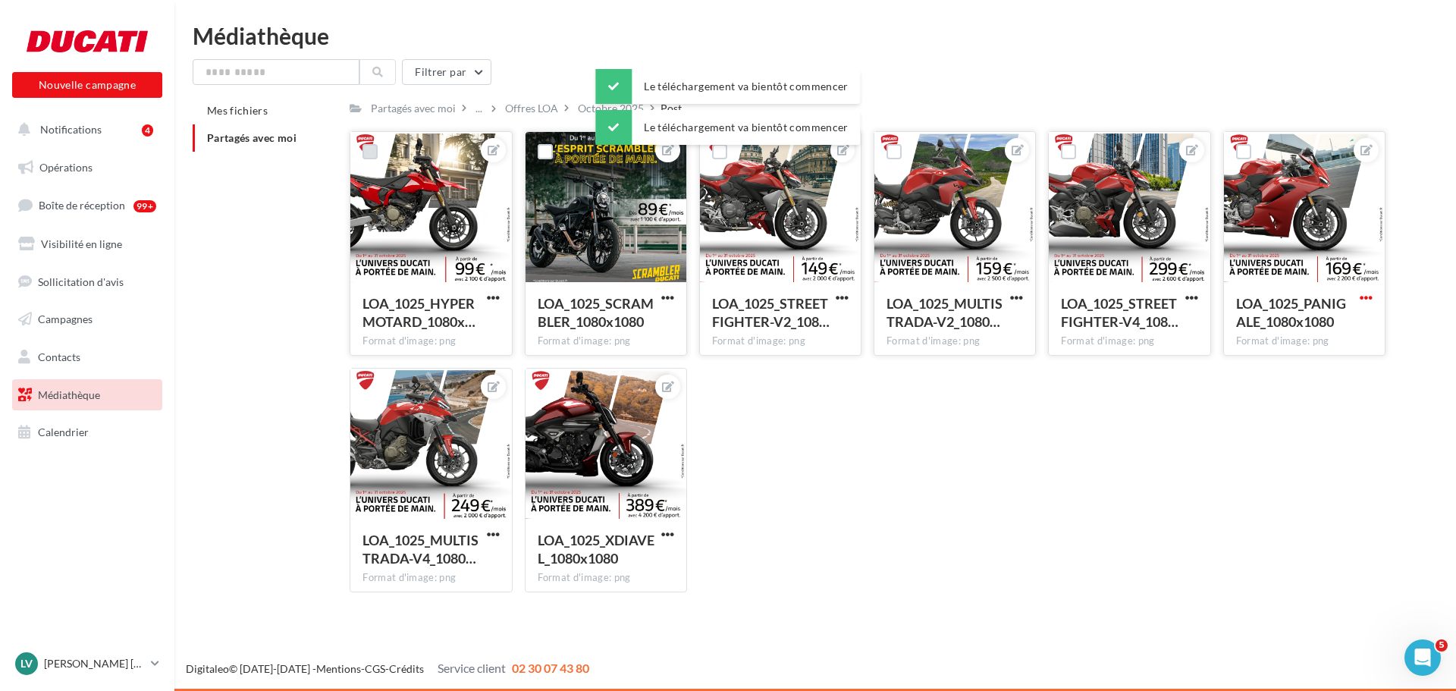
click at [1368, 297] on span "button" at bounding box center [1366, 297] width 13 height 13
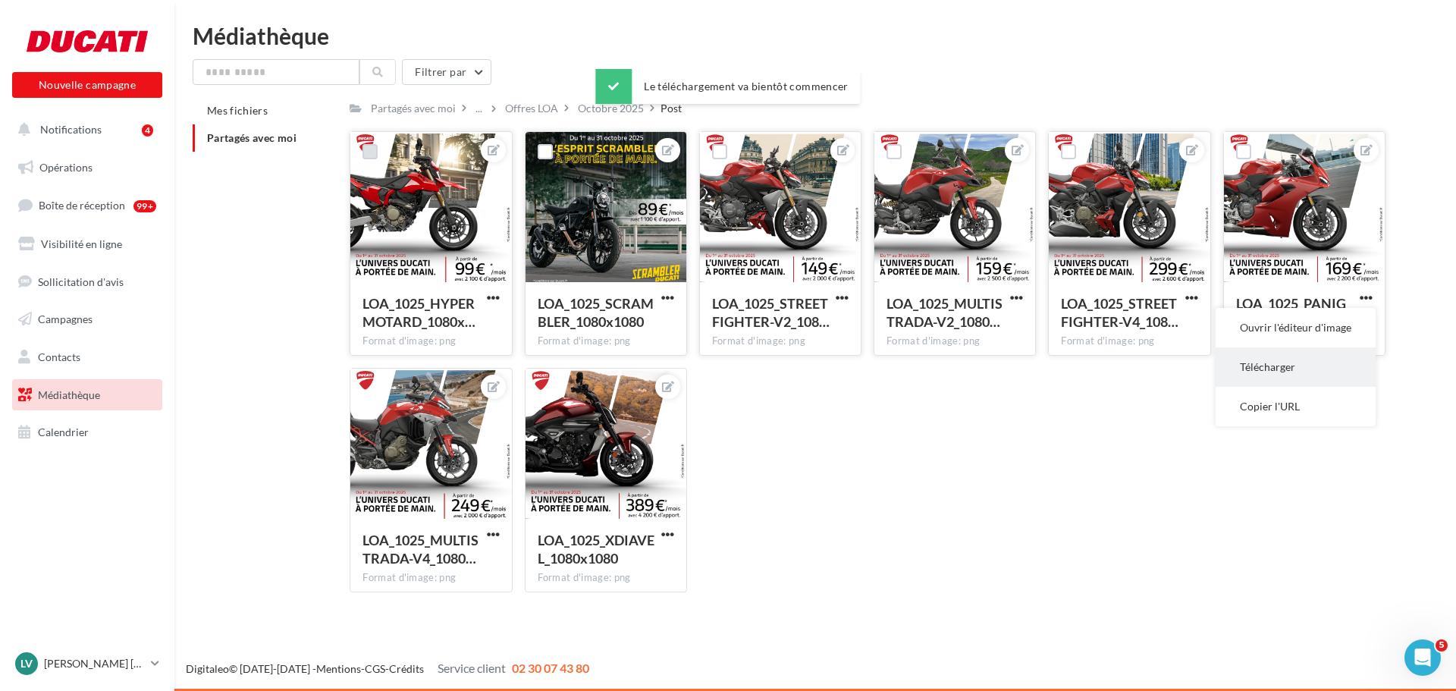
click at [1285, 364] on button "Télécharger" at bounding box center [1296, 366] width 160 height 39
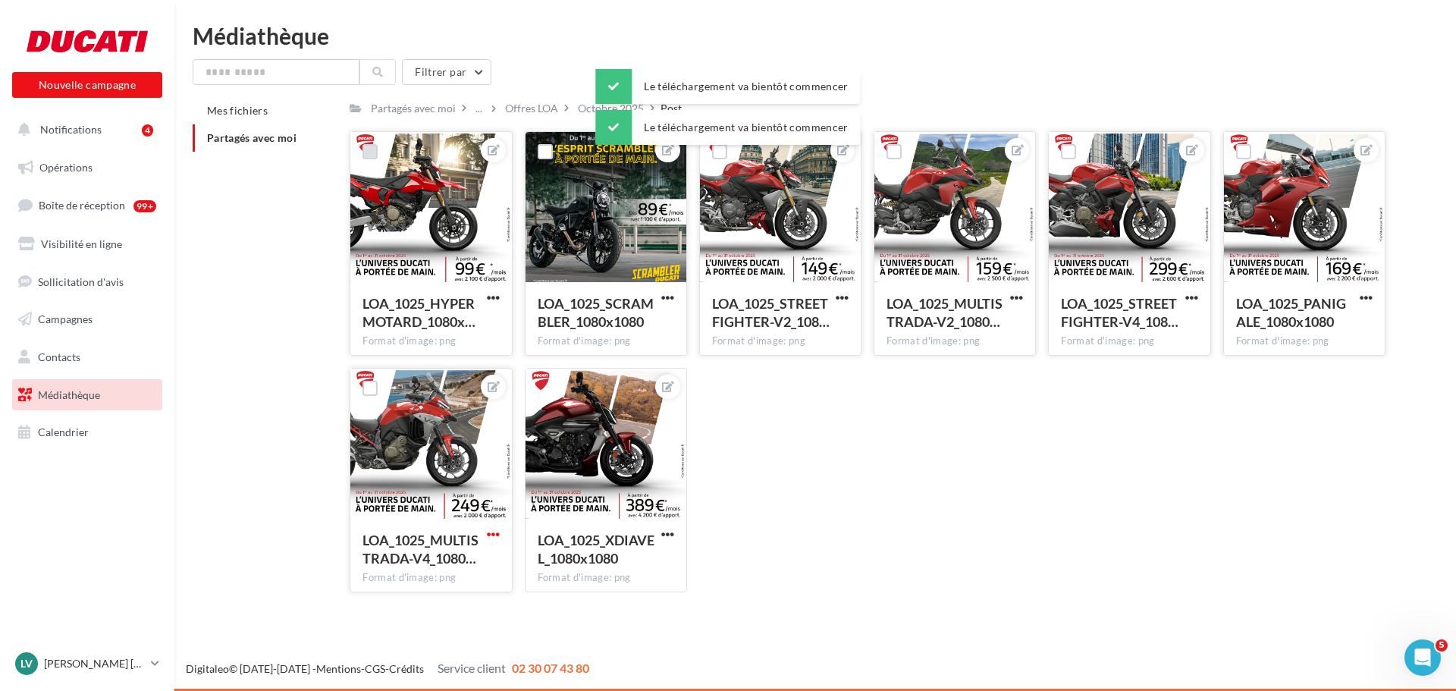
click at [490, 535] on span "button" at bounding box center [493, 534] width 13 height 13
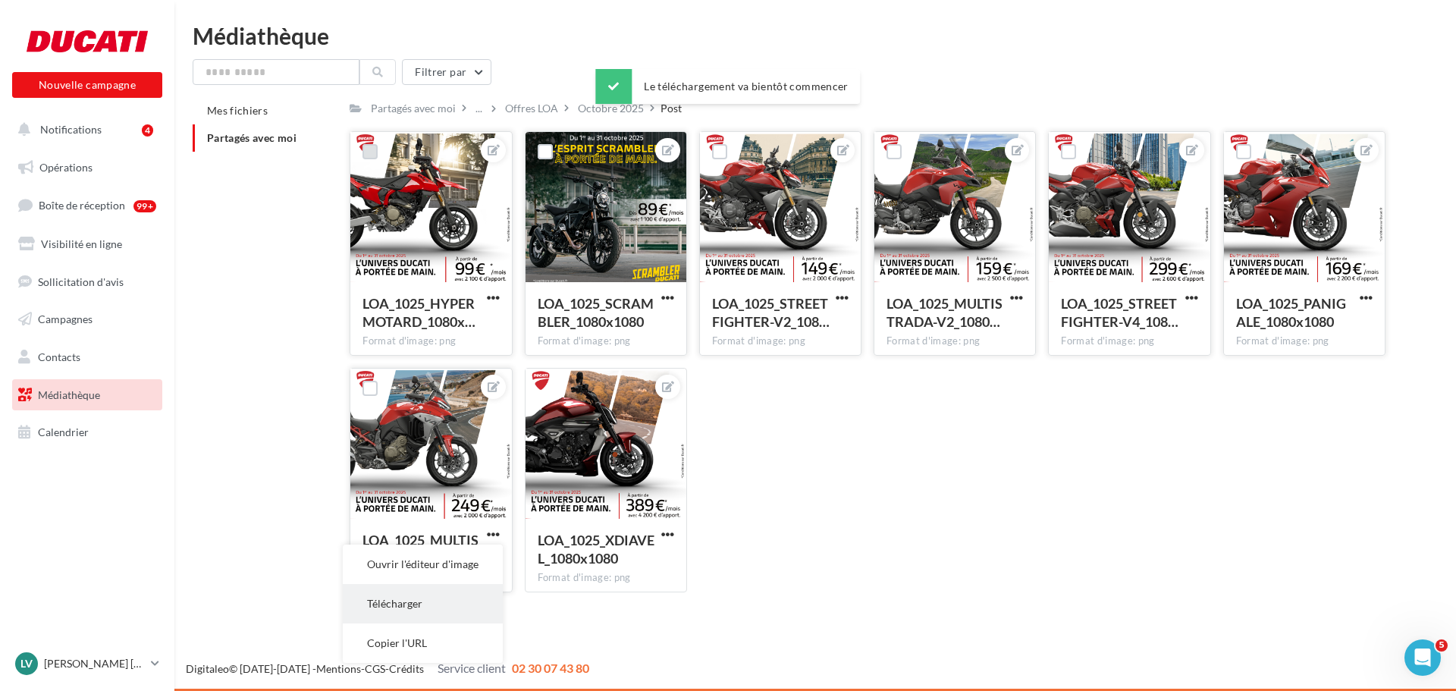
click at [444, 610] on button "Télécharger" at bounding box center [423, 603] width 160 height 39
click at [664, 535] on span "button" at bounding box center [667, 534] width 13 height 13
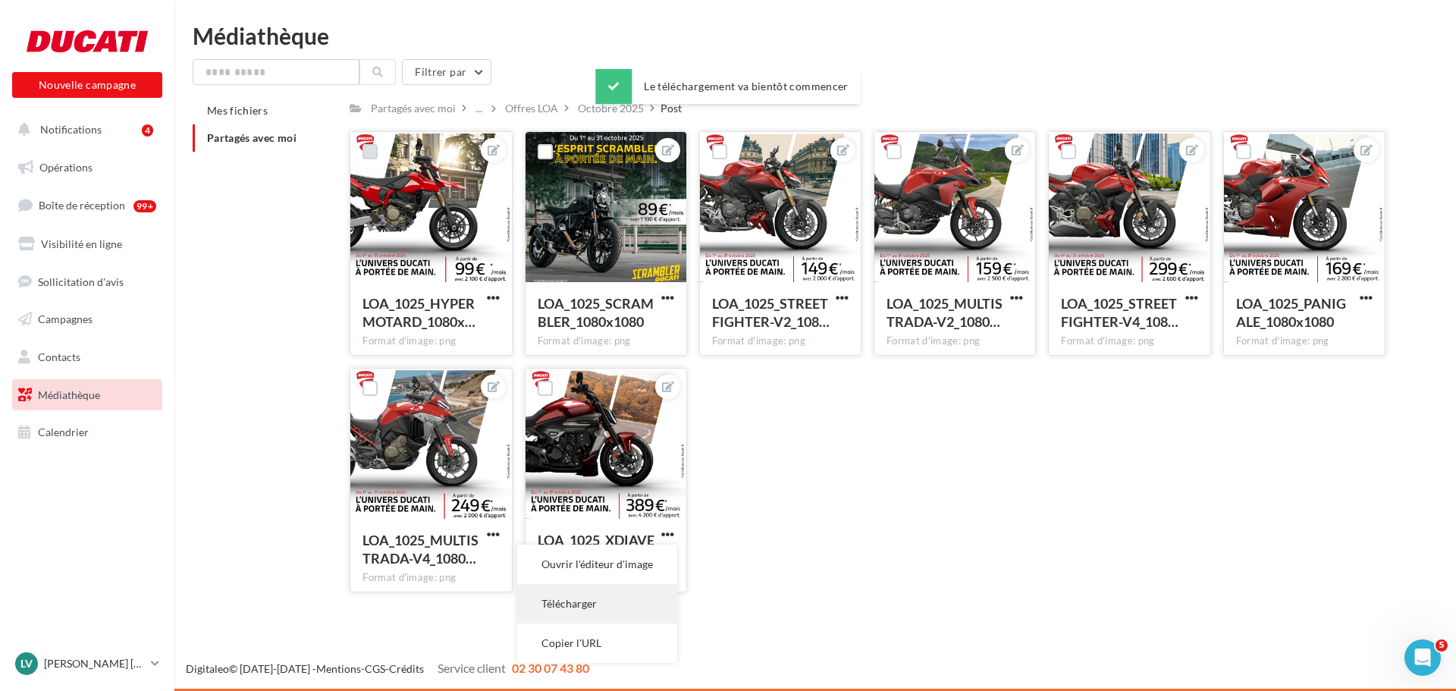
click at [566, 611] on button "Télécharger" at bounding box center [597, 603] width 160 height 39
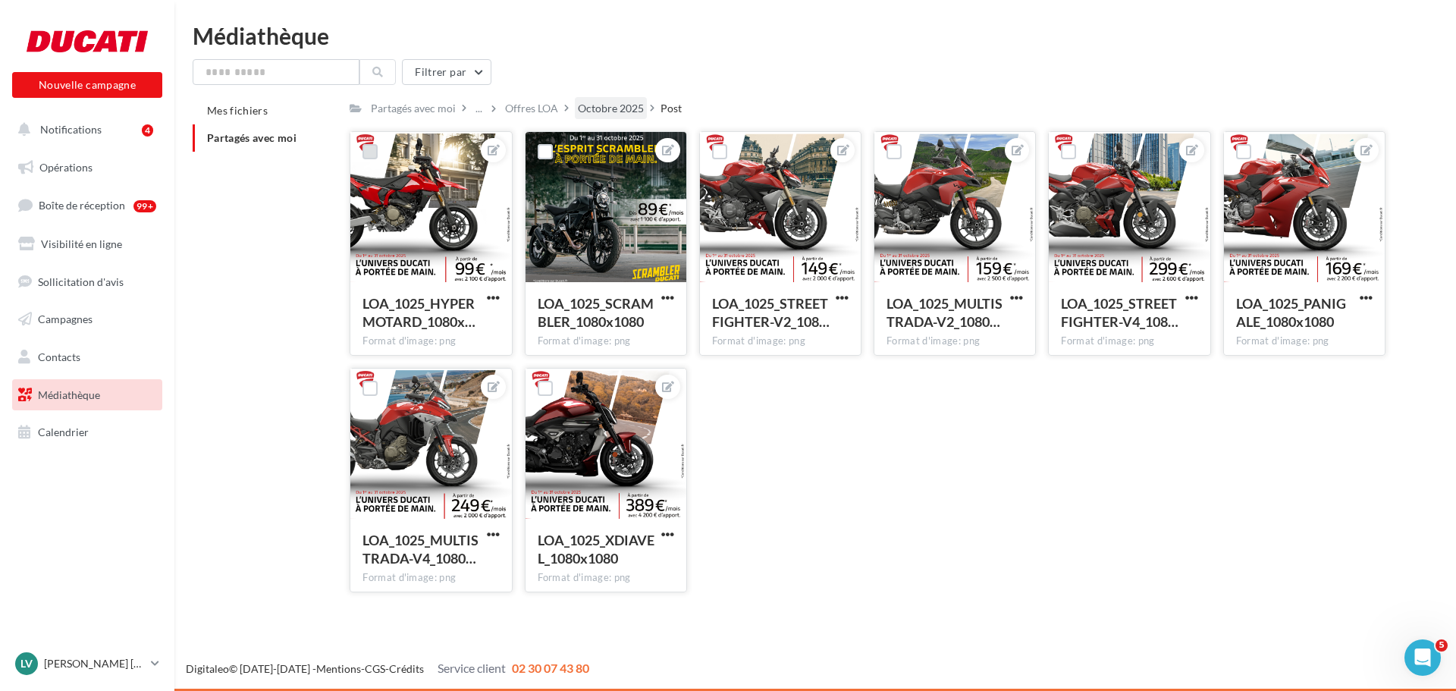
click at [606, 108] on div "Octobre 2025" at bounding box center [611, 108] width 66 height 15
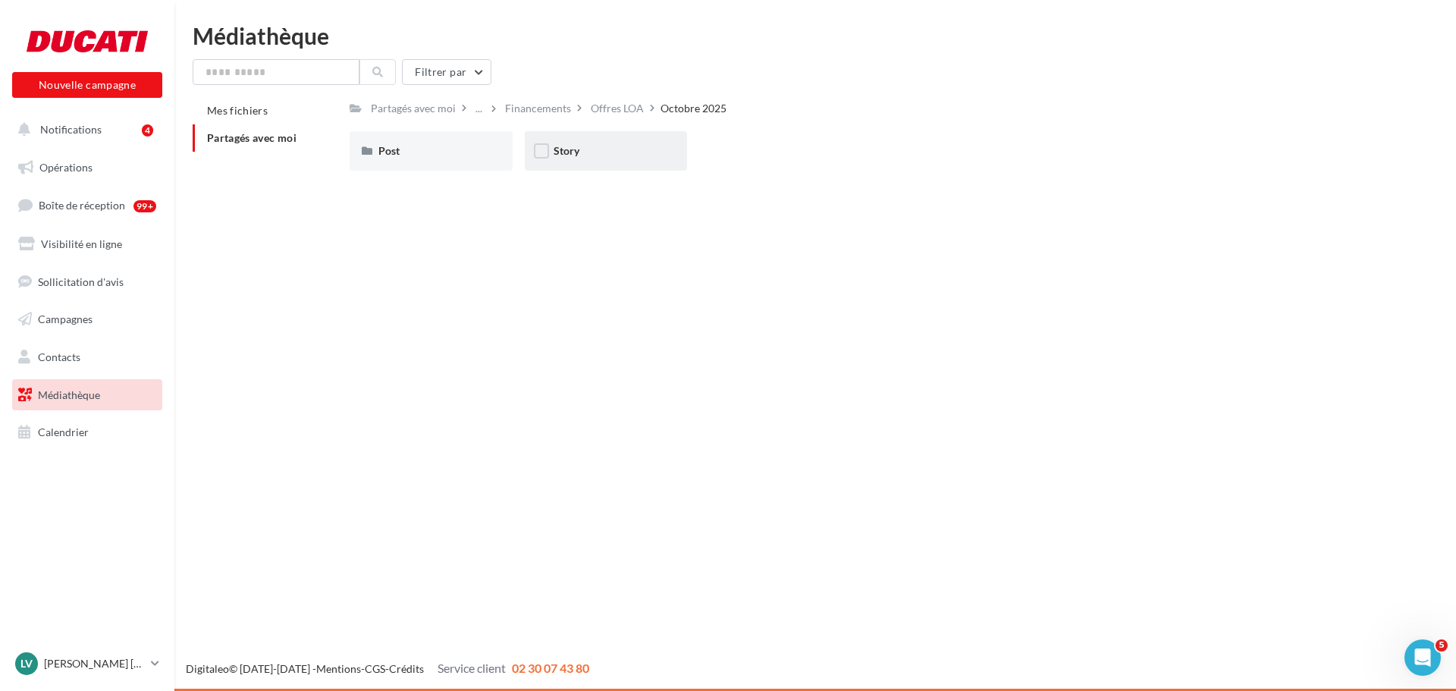
click at [590, 149] on div "Story" at bounding box center [606, 150] width 105 height 15
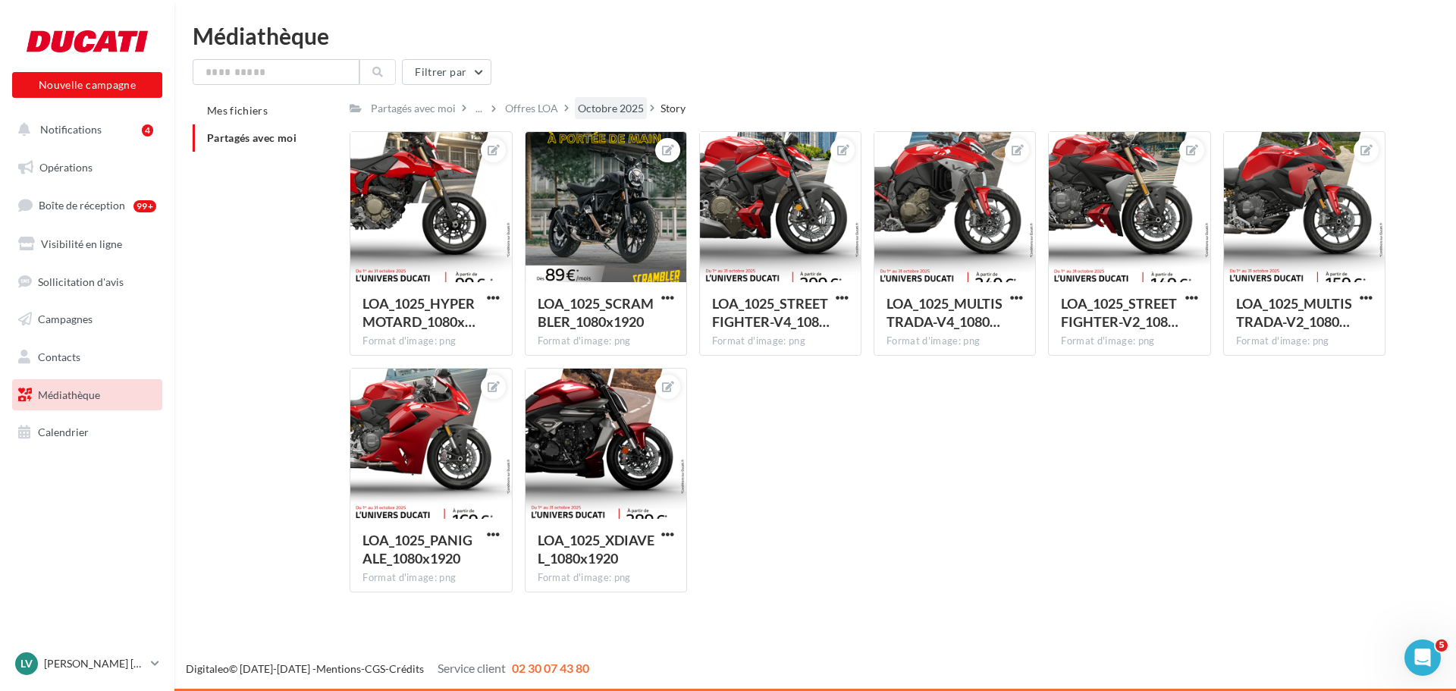
click at [629, 110] on div "Octobre 2025" at bounding box center [611, 108] width 66 height 15
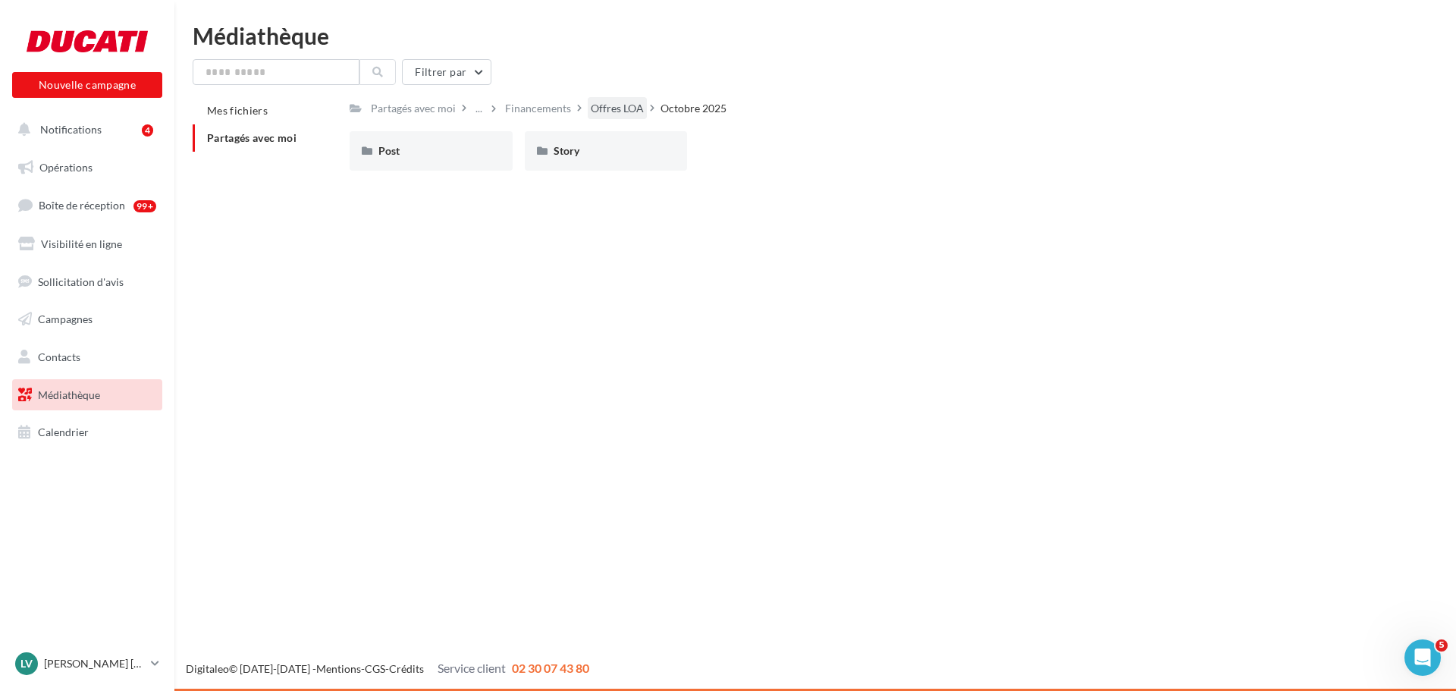
click at [610, 105] on div "Offres LOA" at bounding box center [617, 108] width 53 height 15
click at [657, 108] on div "Financements" at bounding box center [643, 108] width 66 height 15
click at [396, 152] on span "Crédit 1,9%" at bounding box center [405, 150] width 55 height 13
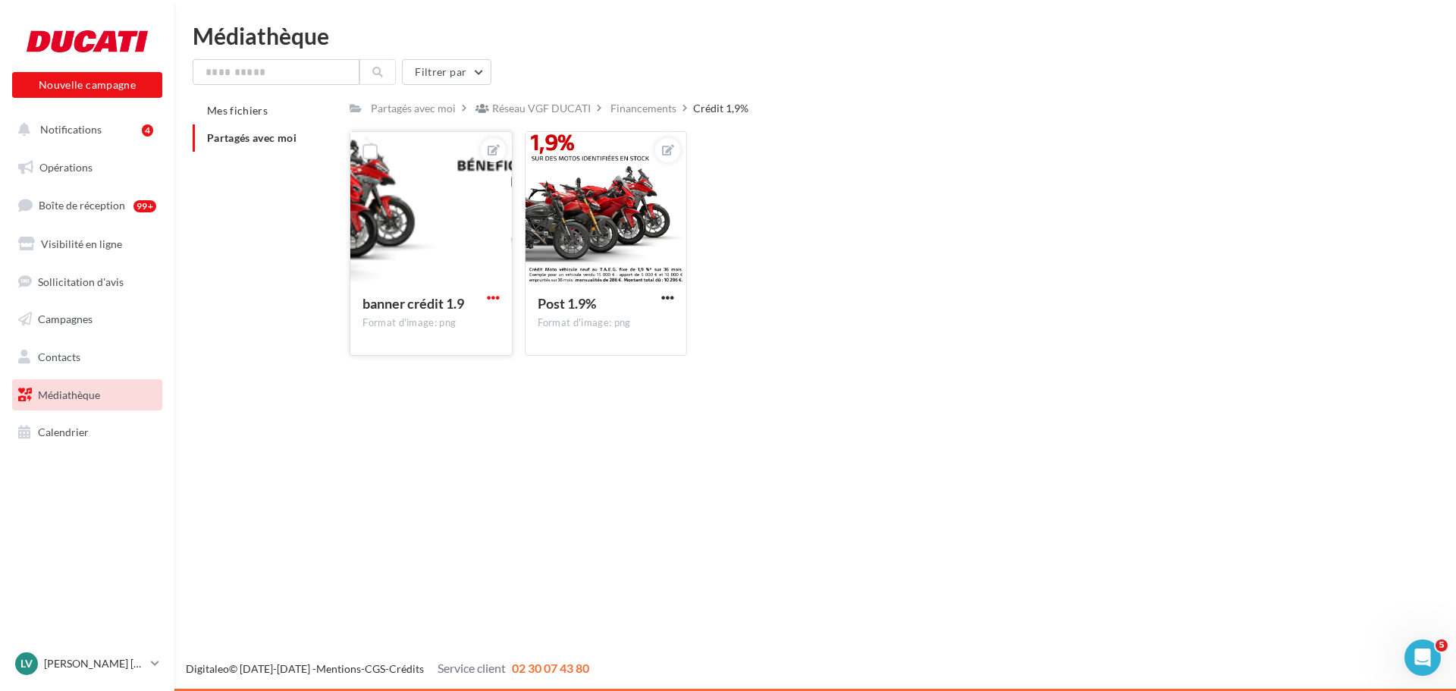
click at [492, 302] on span "button" at bounding box center [493, 297] width 13 height 13
click at [408, 229] on div at bounding box center [430, 208] width 161 height 152
click at [492, 292] on span "button" at bounding box center [493, 297] width 13 height 13
click at [442, 329] on button "Ouvrir l'éditeur d'image" at bounding box center [423, 327] width 160 height 39
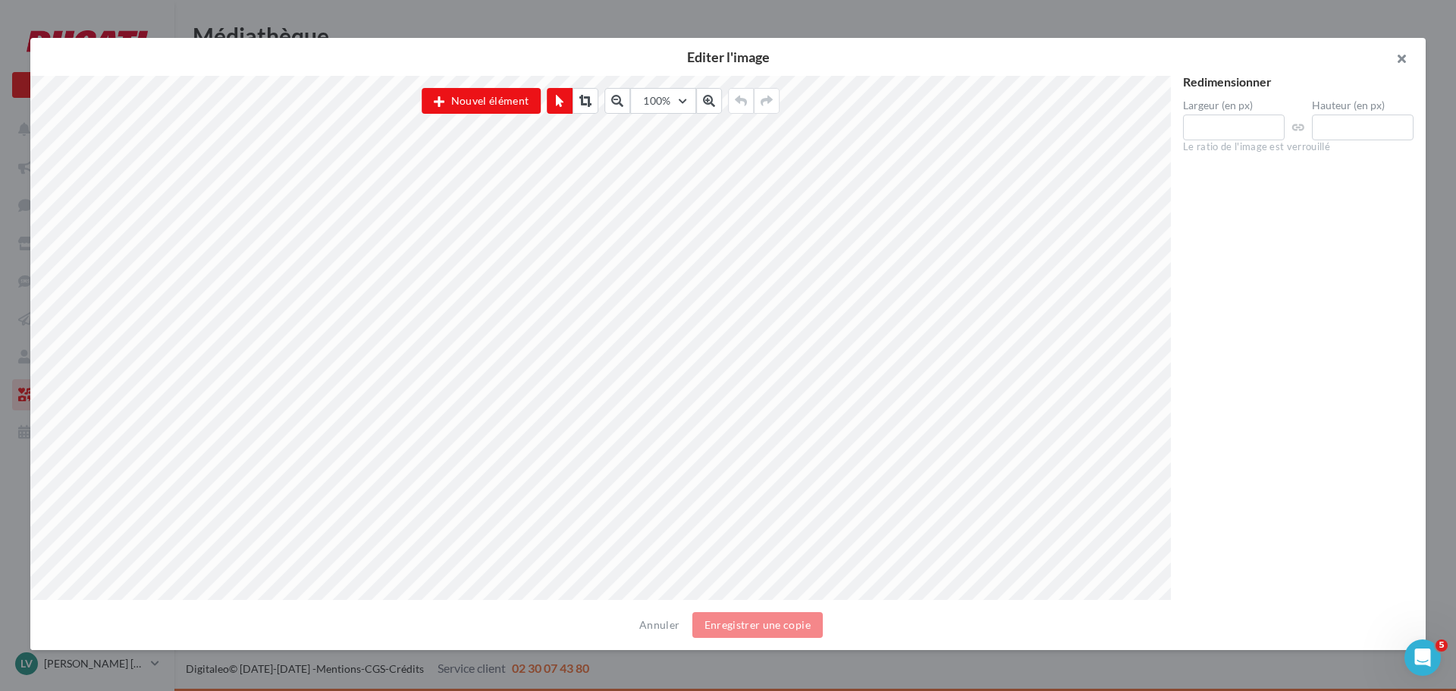
click at [1398, 49] on button "button" at bounding box center [1395, 60] width 61 height 45
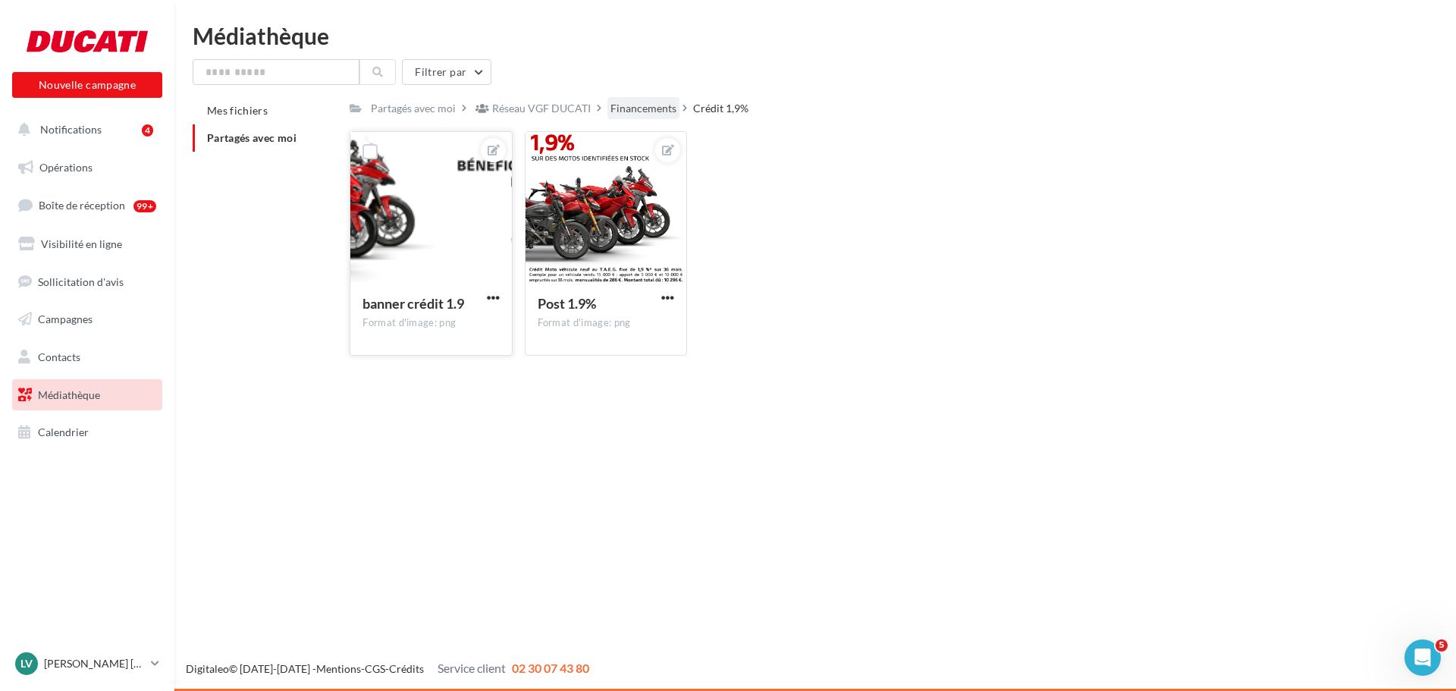
click at [654, 99] on div "Financements" at bounding box center [643, 108] width 72 height 22
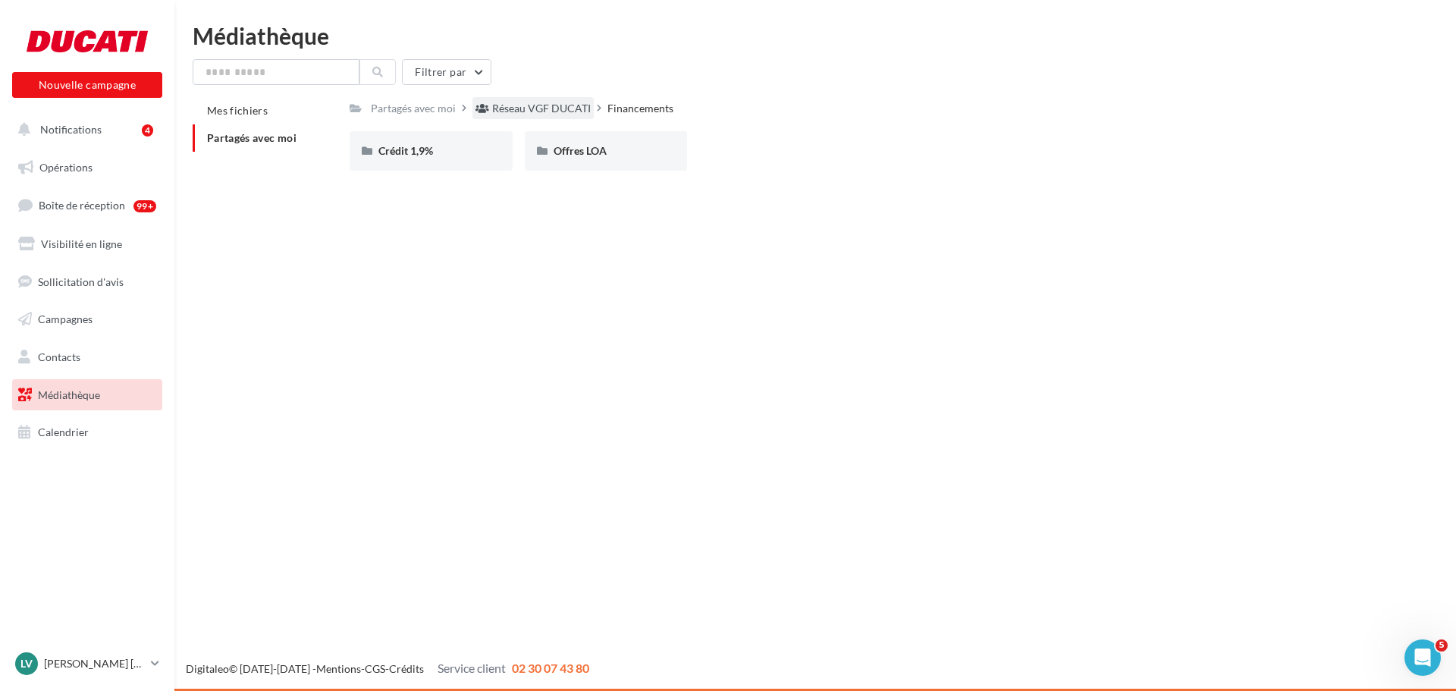
click at [508, 108] on div "Réseau VGF DUCATI" at bounding box center [541, 108] width 99 height 15
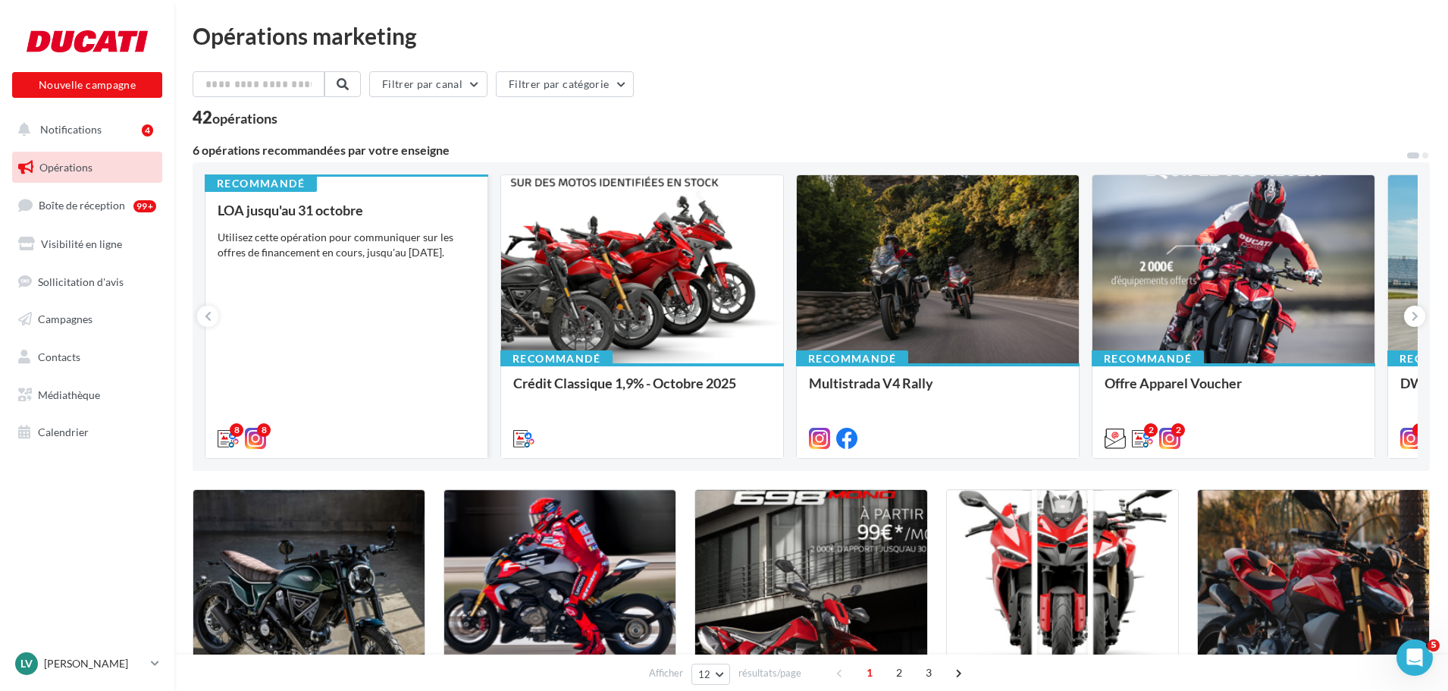
click at [349, 275] on div "LOA jusqu'au [DATE] Utilisez cette opération pour communiquer sur les offres de…" at bounding box center [347, 323] width 258 height 242
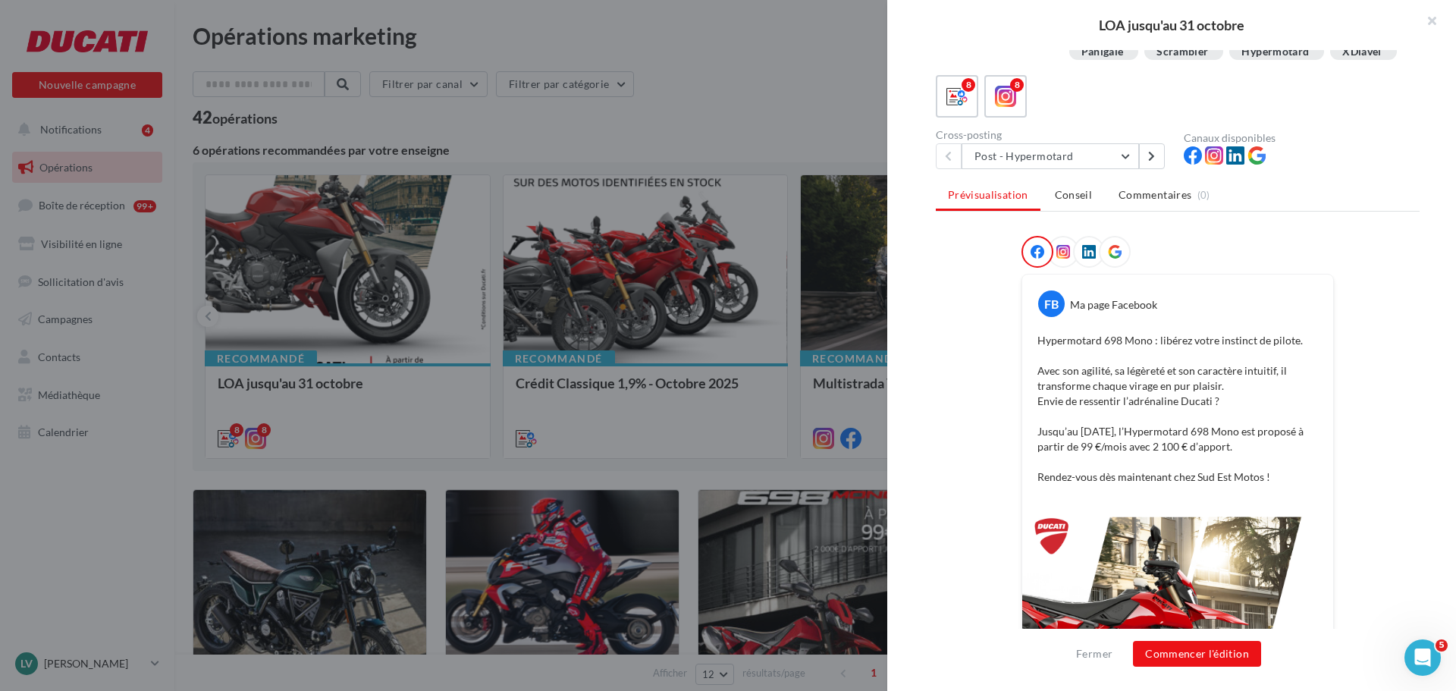
scroll to position [152, 0]
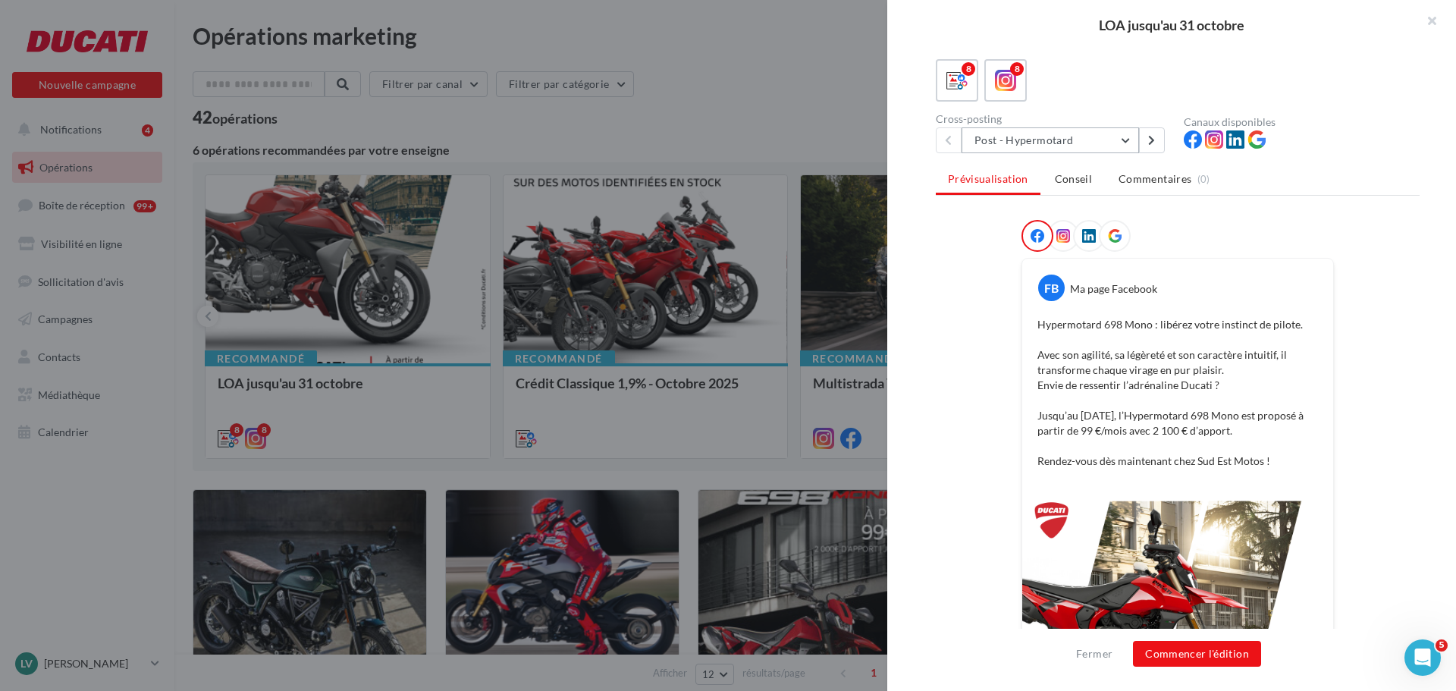
click at [1128, 153] on button "Post - Hypermotard" at bounding box center [1050, 140] width 177 height 26
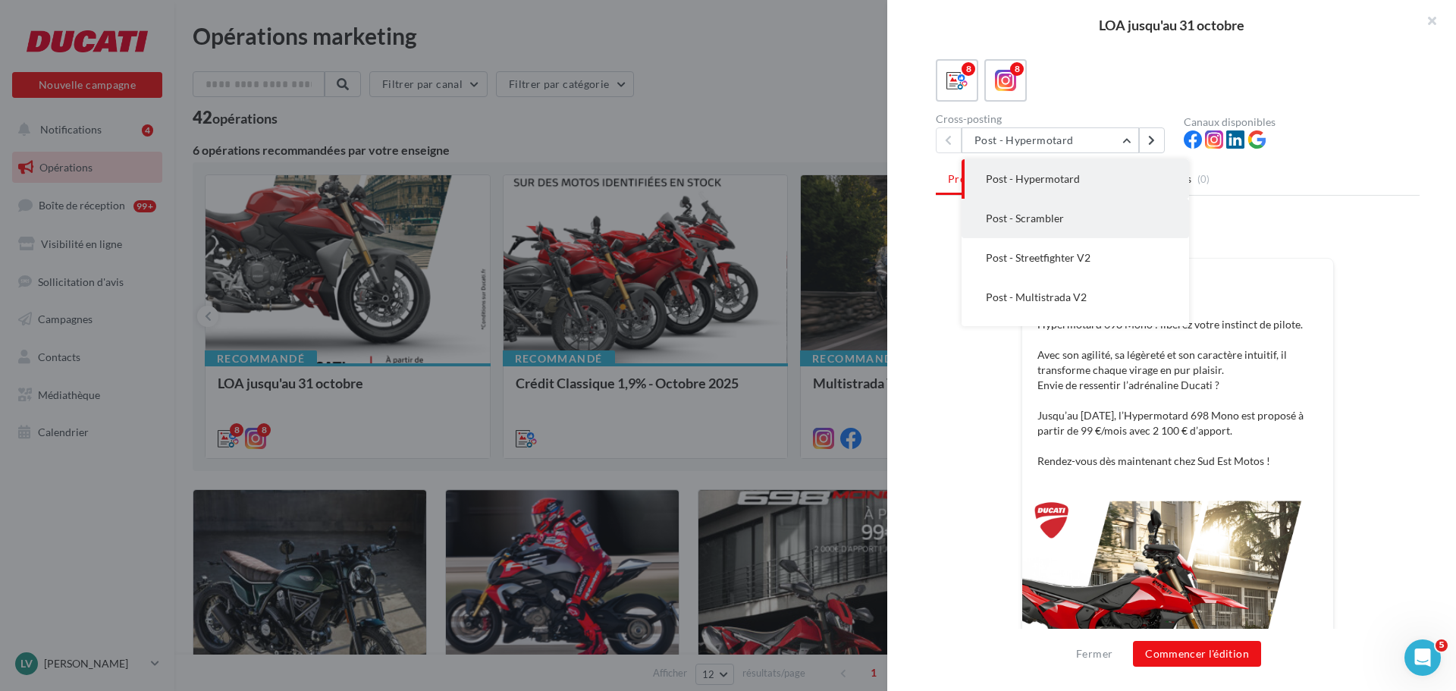
click at [1072, 235] on button "Post - Scrambler" at bounding box center [1075, 218] width 227 height 39
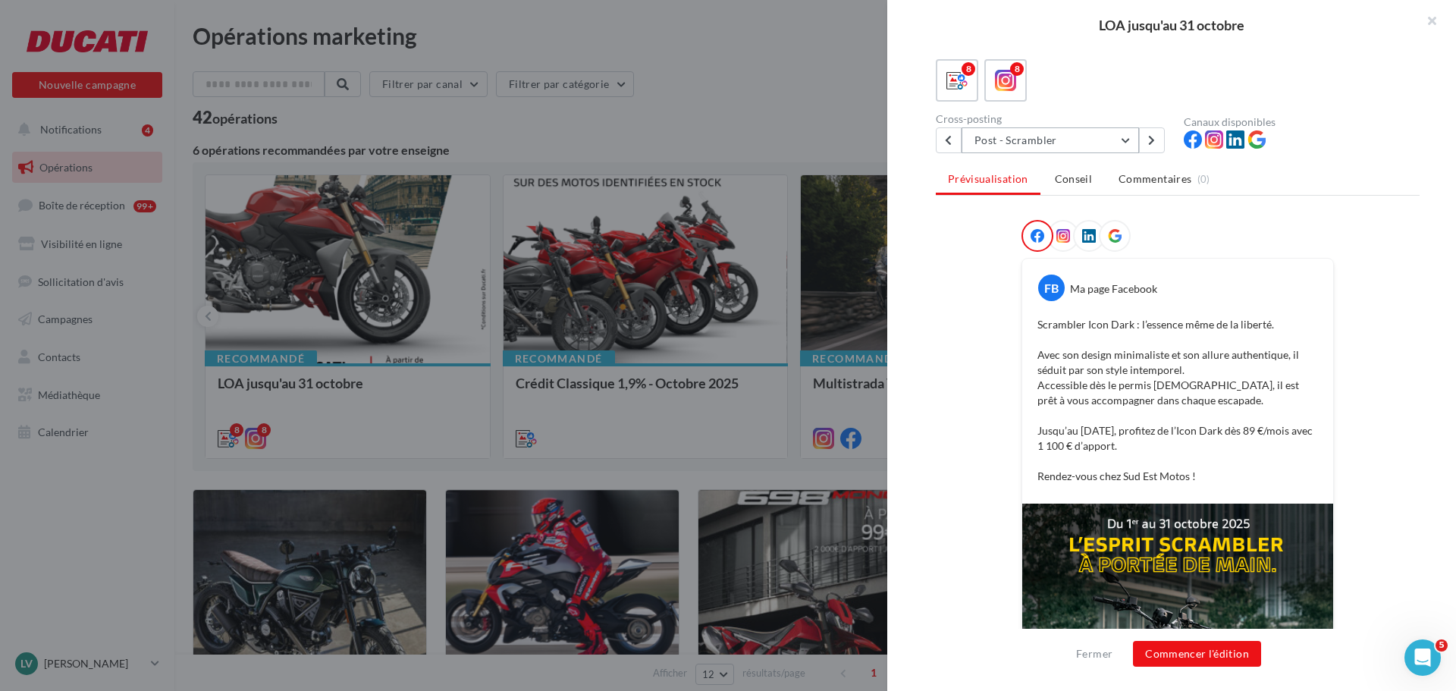
click at [1050, 153] on button "Post - Scrambler" at bounding box center [1050, 140] width 177 height 26
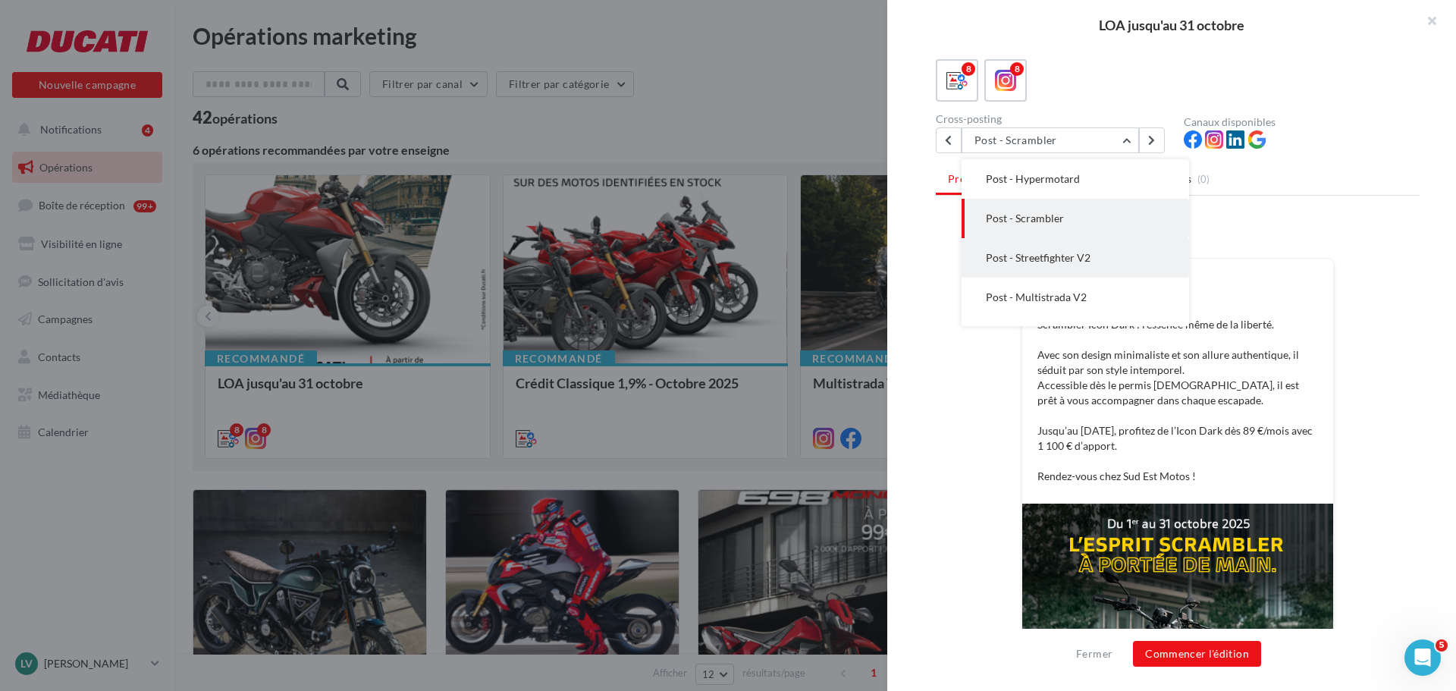
click at [1046, 264] on span "Post - Streetfighter V2" at bounding box center [1038, 257] width 105 height 13
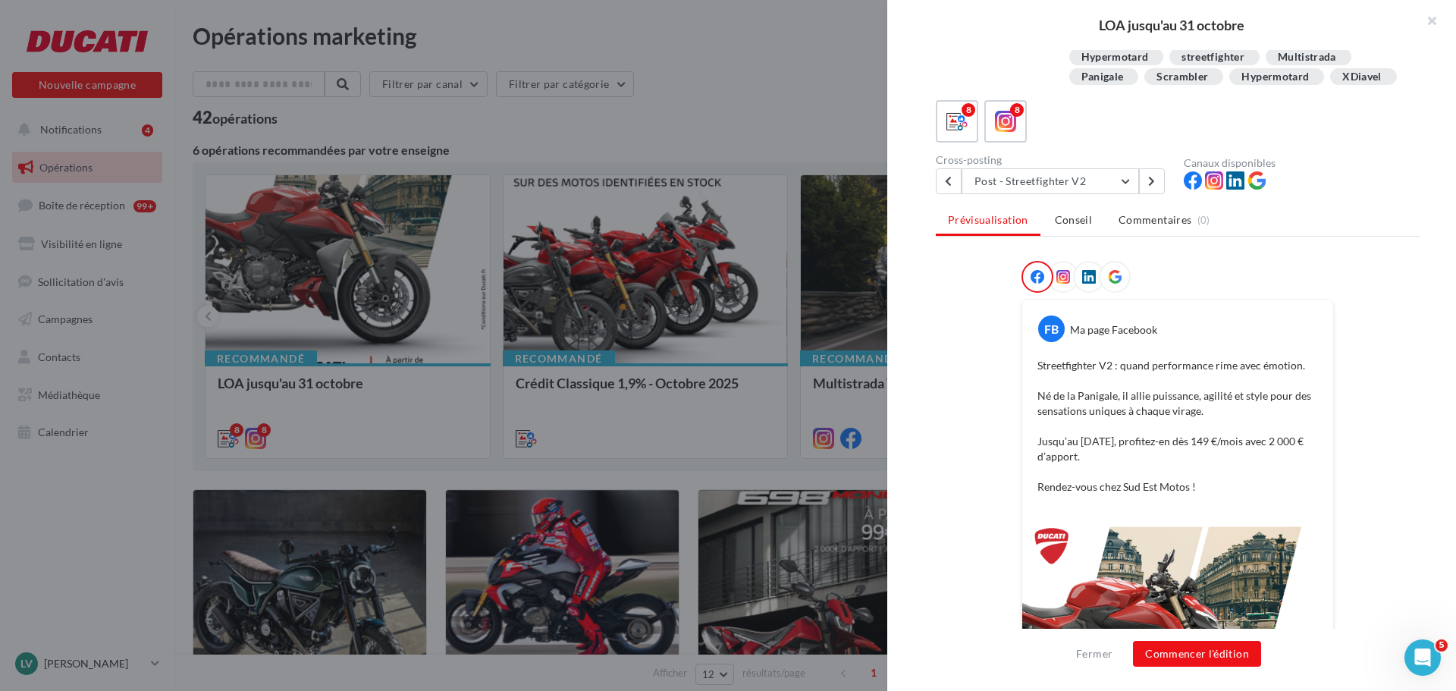
scroll to position [227, 0]
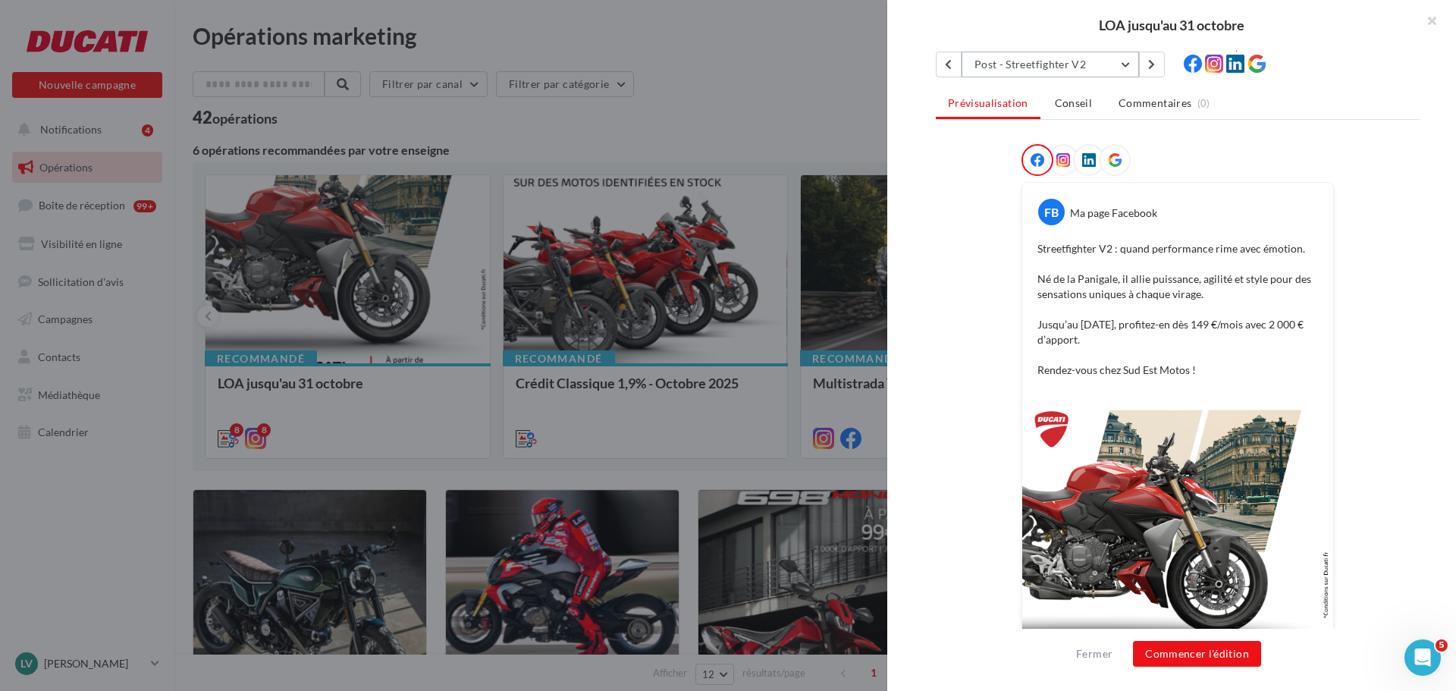
click at [1063, 77] on button "Post - Streetfighter V2" at bounding box center [1050, 65] width 177 height 26
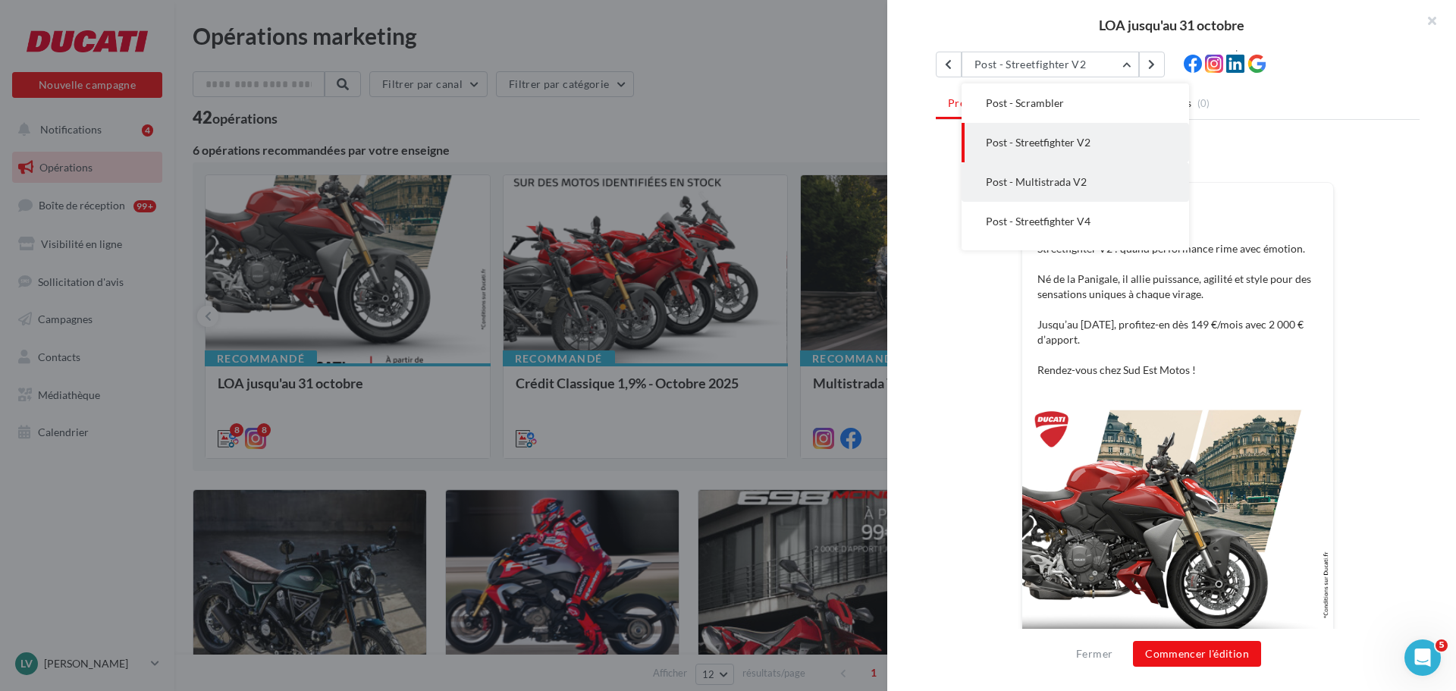
click at [1012, 188] on span "Post - Multistrada V2" at bounding box center [1036, 181] width 101 height 13
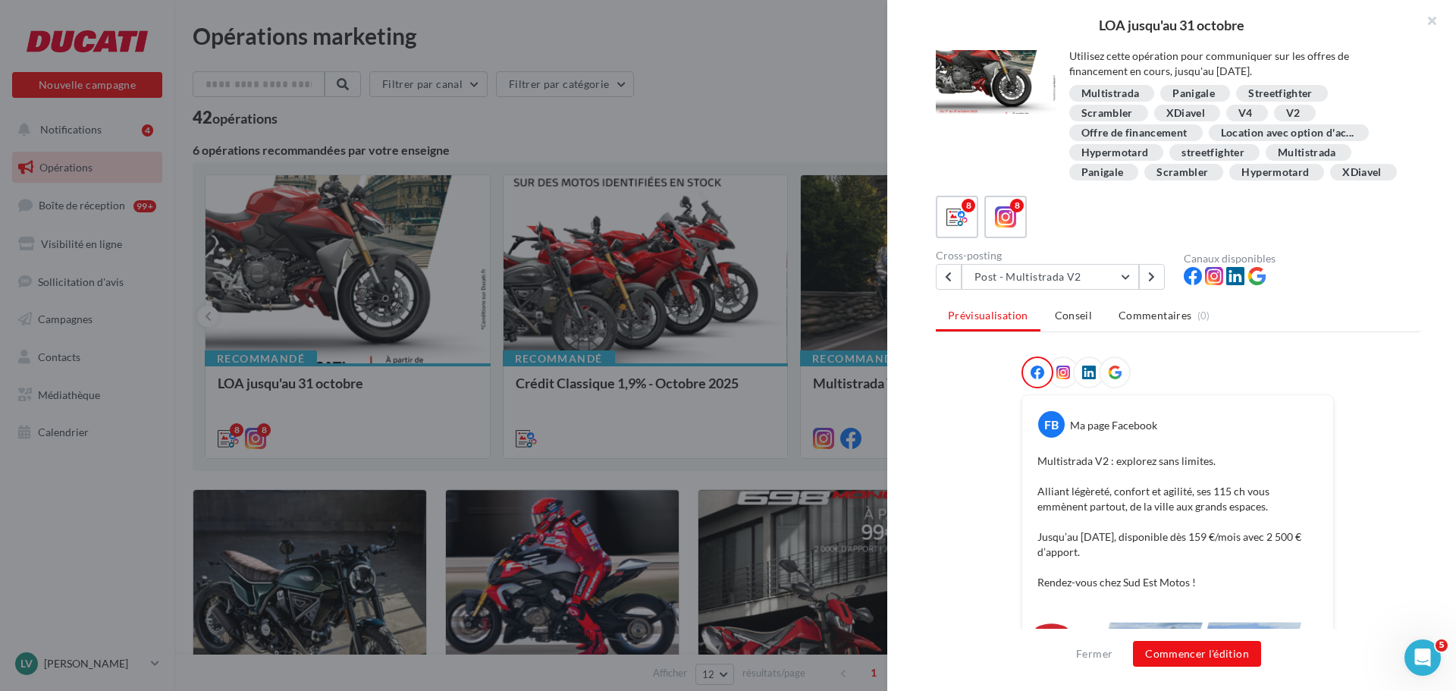
scroll to position [0, 0]
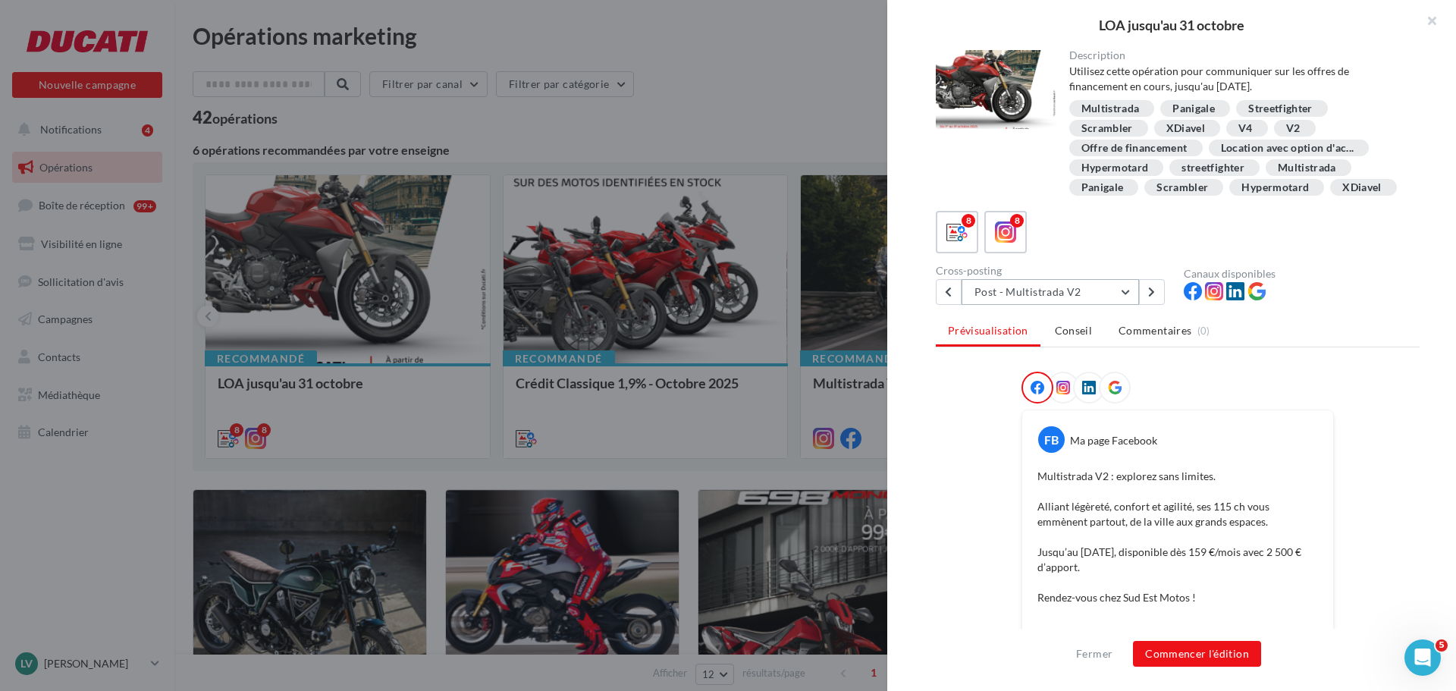
click at [1124, 305] on button "Post - Multistrada V2" at bounding box center [1050, 292] width 177 height 26
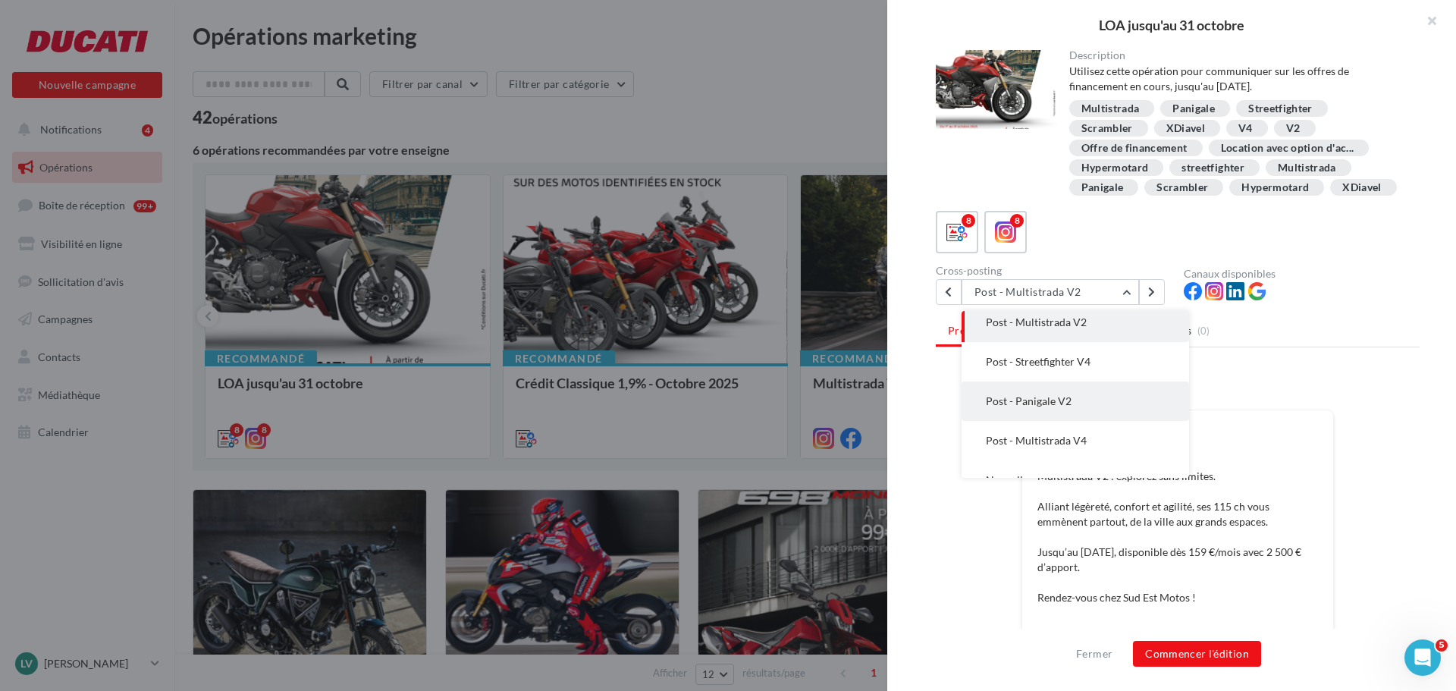
scroll to position [149, 0]
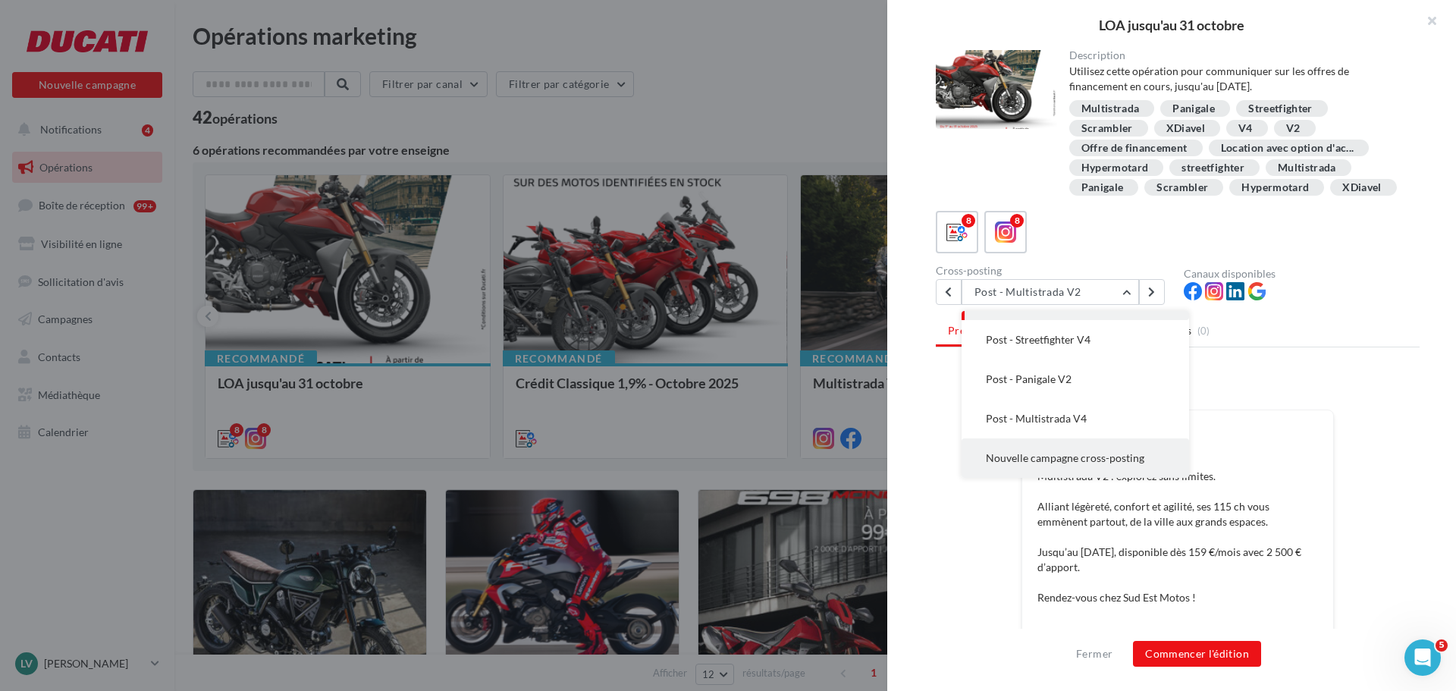
click at [1047, 464] on span "Nouvelle campagne cross-posting" at bounding box center [1065, 457] width 158 height 13
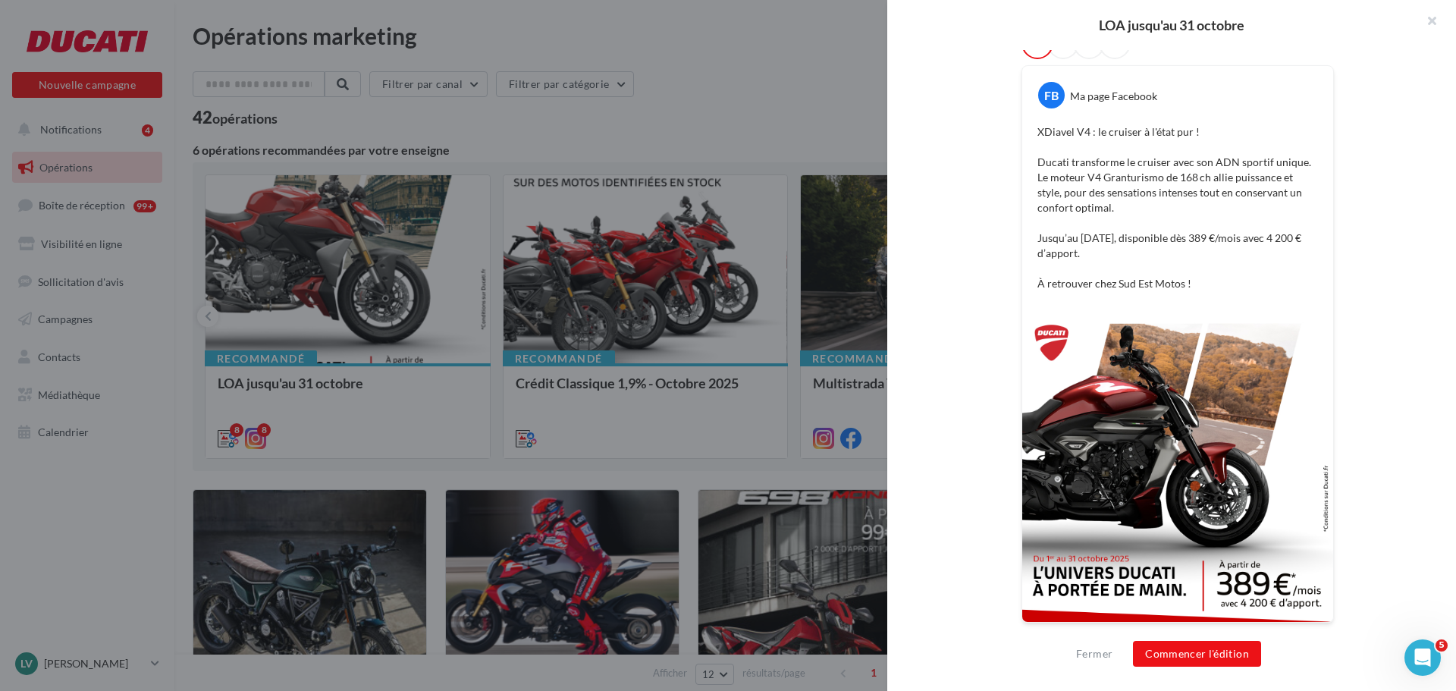
scroll to position [61, 0]
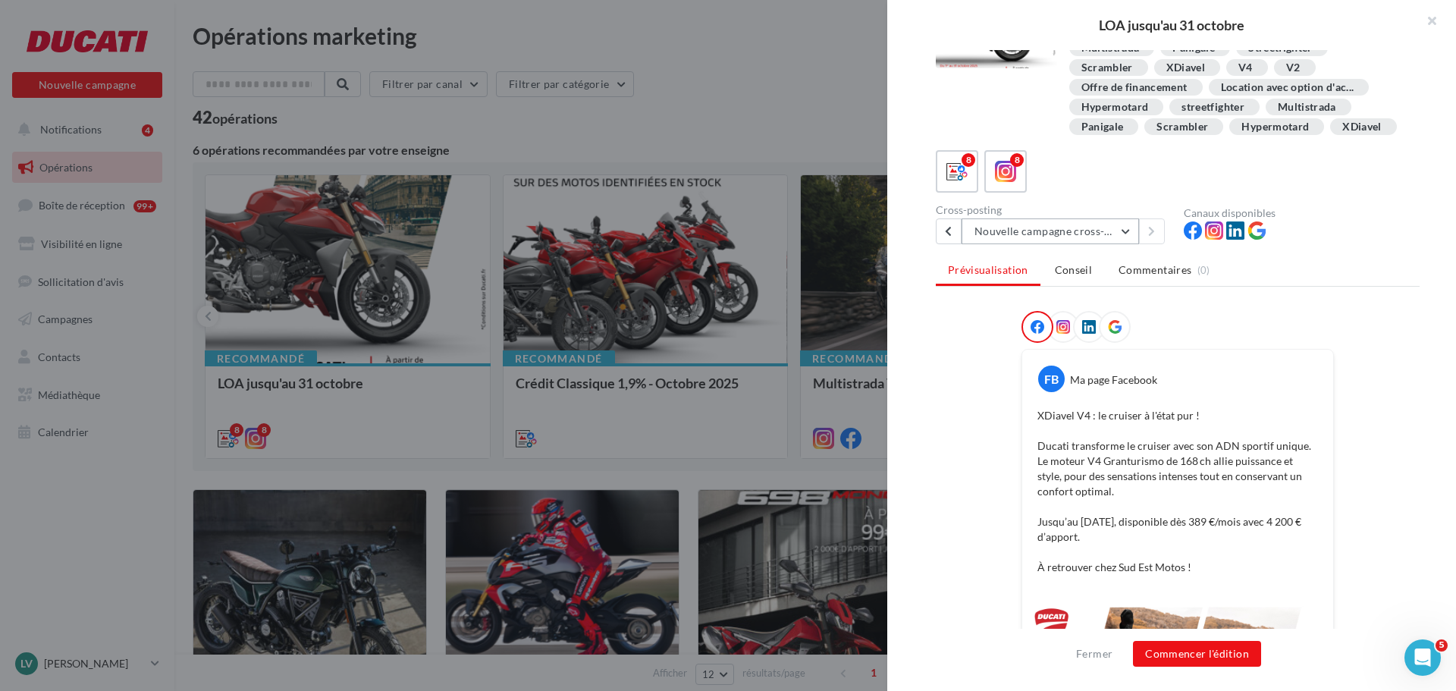
click at [1127, 244] on button "Nouvelle campagne cross-posting" at bounding box center [1050, 231] width 177 height 26
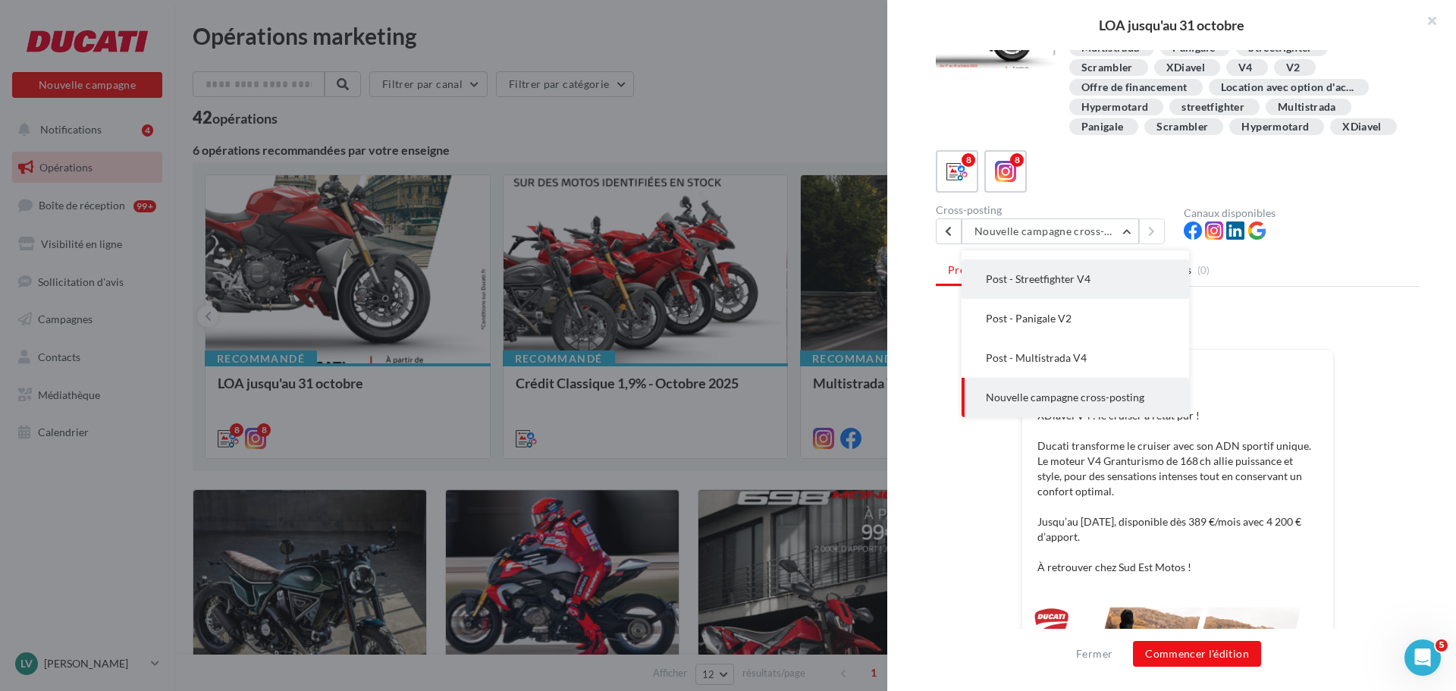
click at [1096, 293] on button "Post - Streetfighter V4" at bounding box center [1075, 278] width 227 height 39
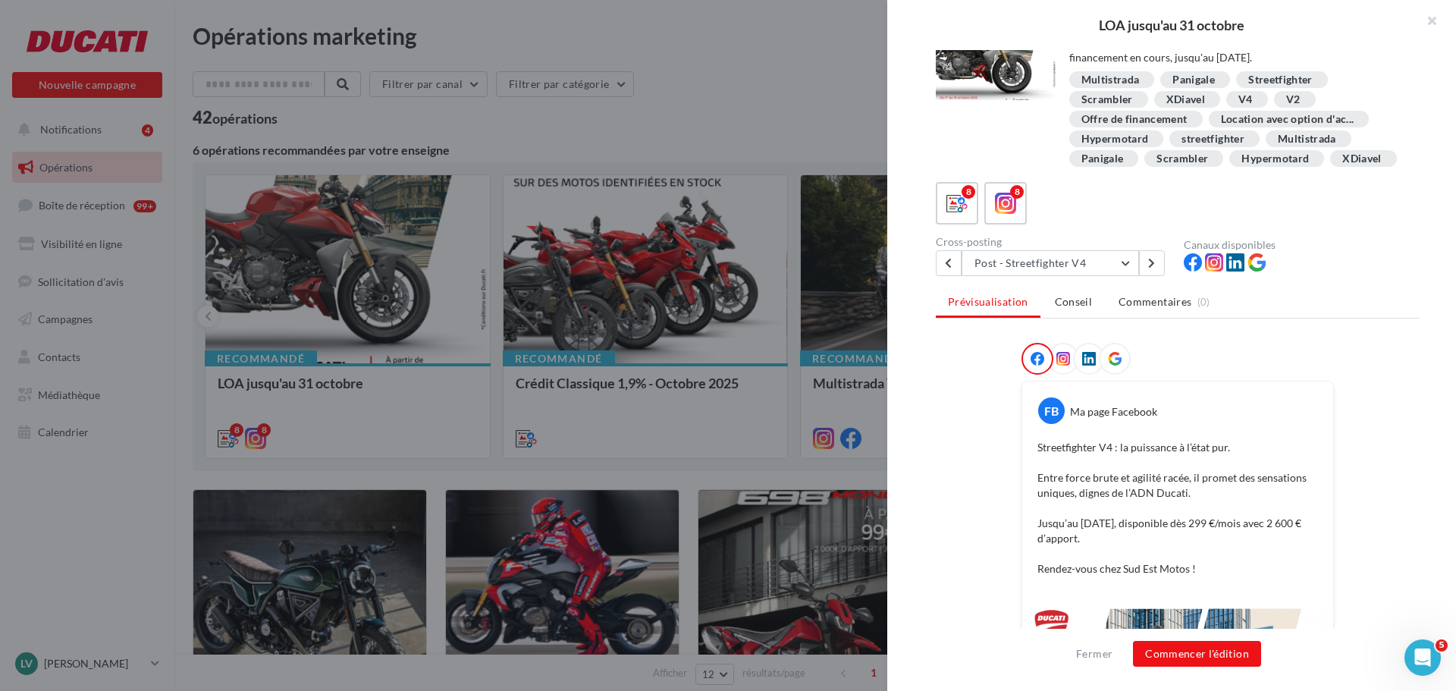
scroll to position [76, 0]
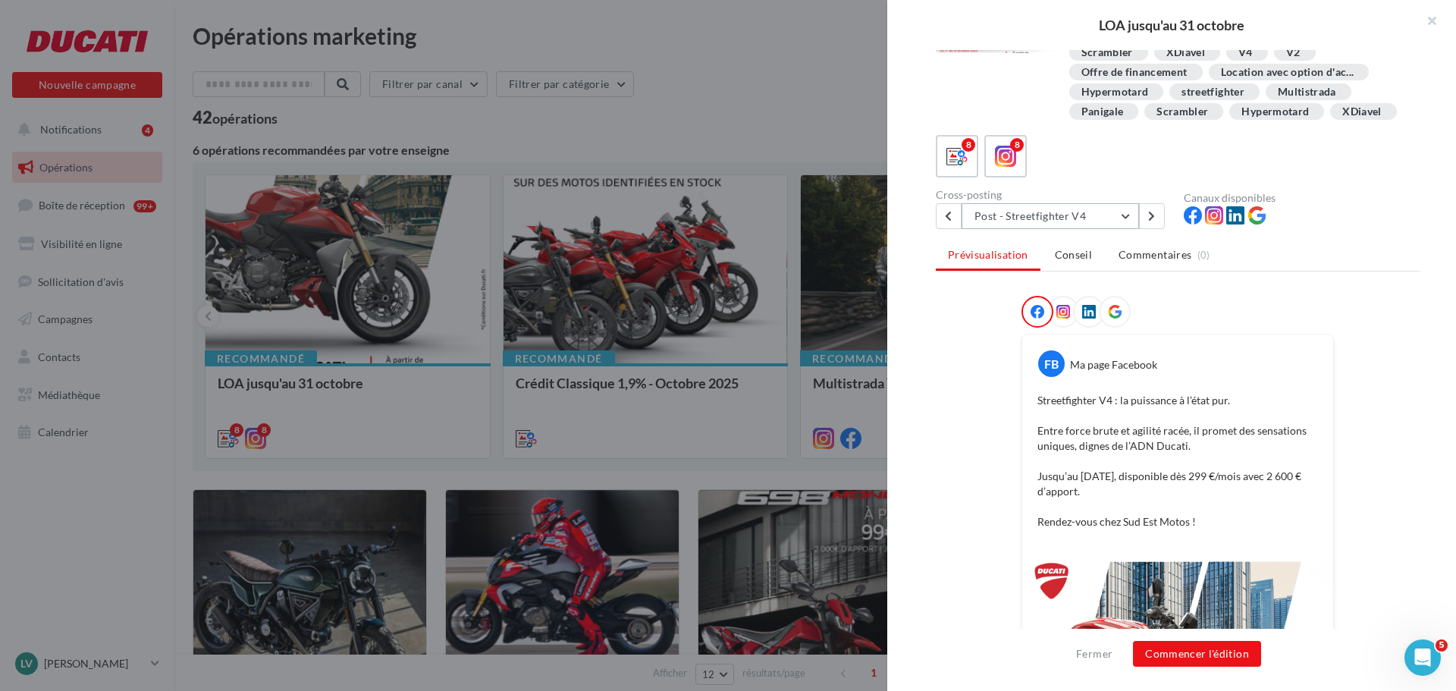
click at [1134, 229] on button "Post - Streetfighter V4" at bounding box center [1050, 216] width 177 height 26
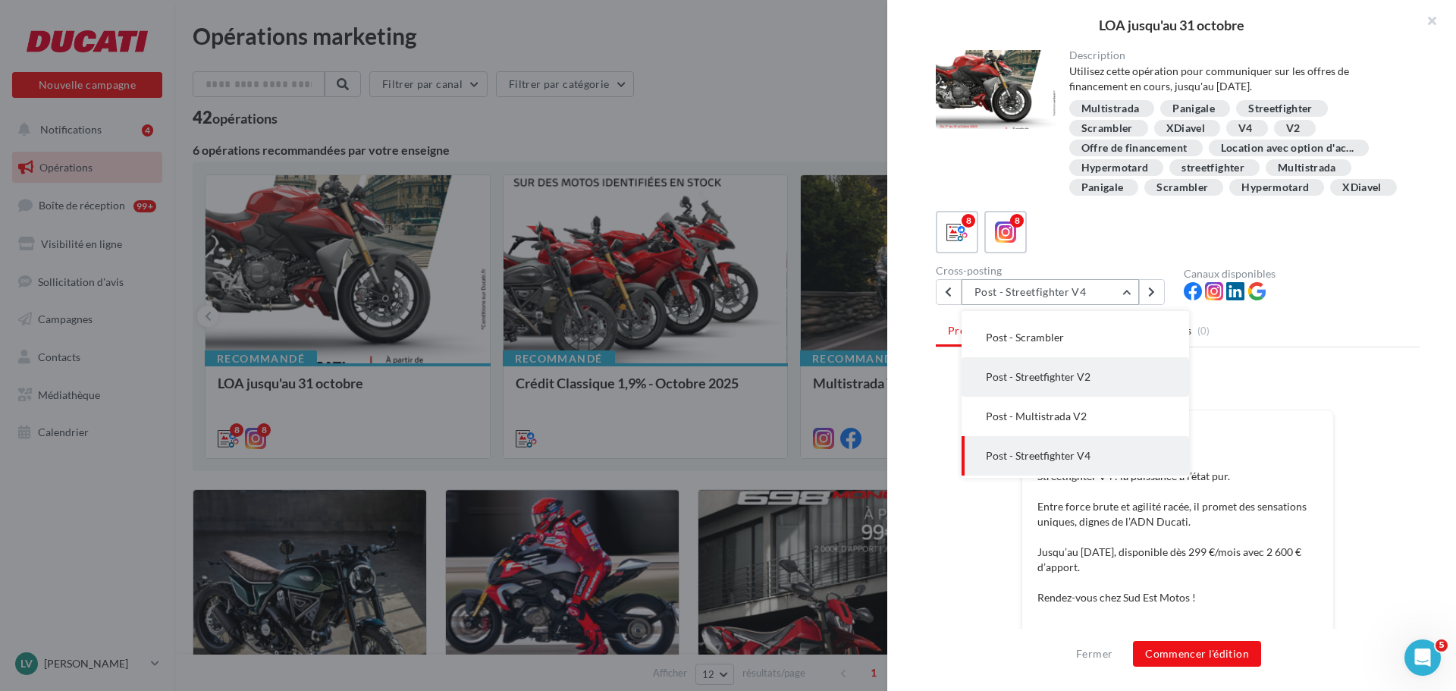
scroll to position [0, 0]
click at [1207, 438] on div "FB Ma page Facebook" at bounding box center [1177, 433] width 303 height 39
